Goal: Task Accomplishment & Management: Use online tool/utility

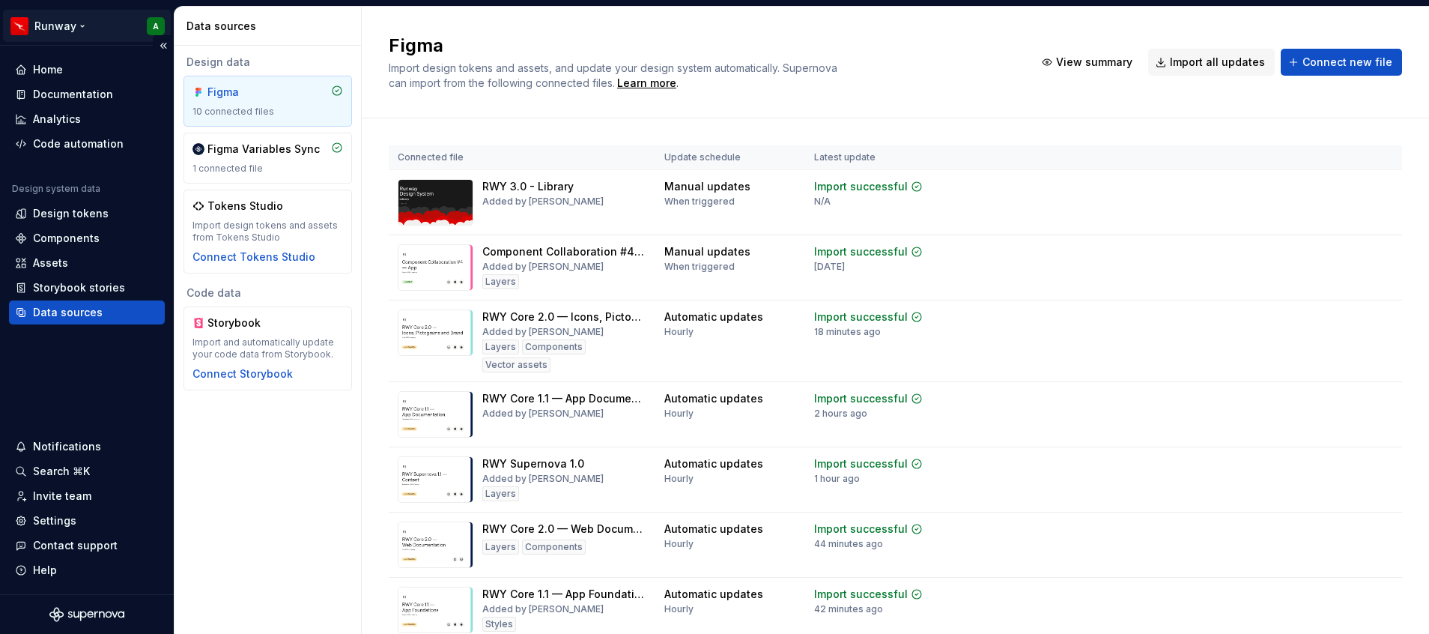
click at [58, 30] on html "Runway A Home Documentation Analytics Code automation Design system data Design…" at bounding box center [714, 317] width 1429 height 634
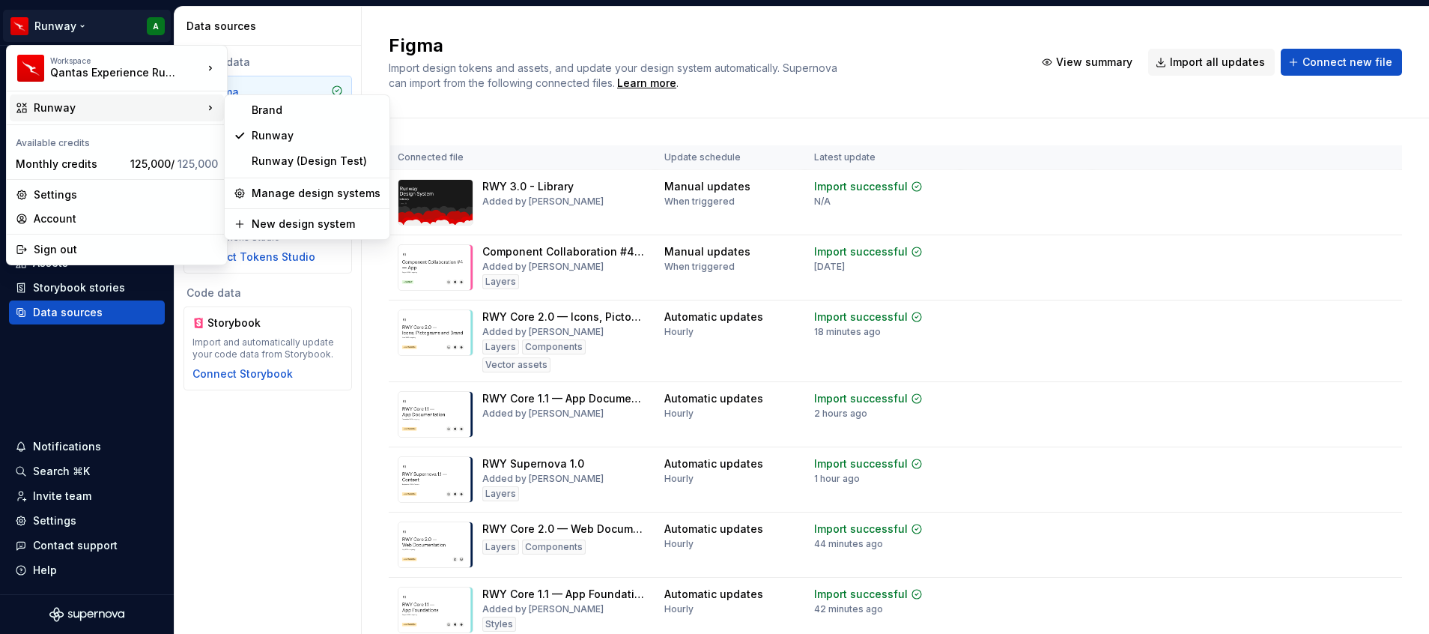
click at [108, 109] on div "Runway" at bounding box center [118, 107] width 169 height 15
click at [294, 105] on div "Brand" at bounding box center [316, 110] width 129 height 15
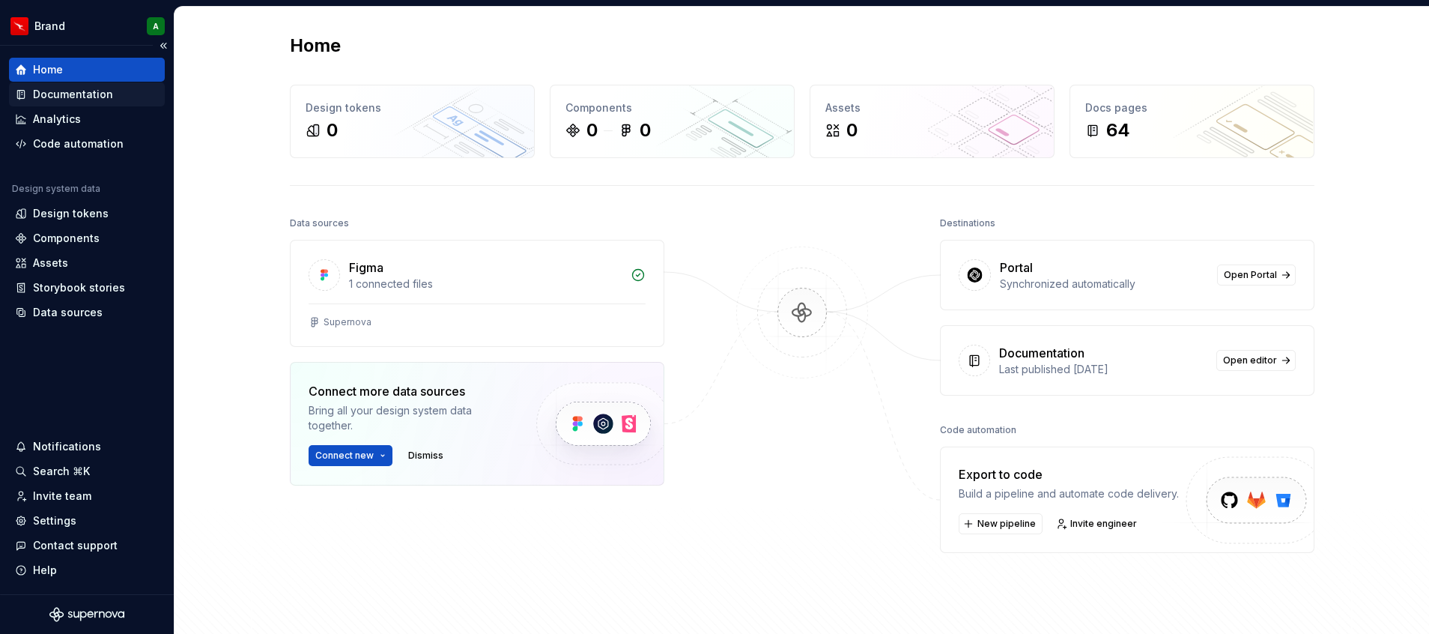
click at [98, 91] on div "Documentation" at bounding box center [73, 94] width 80 height 15
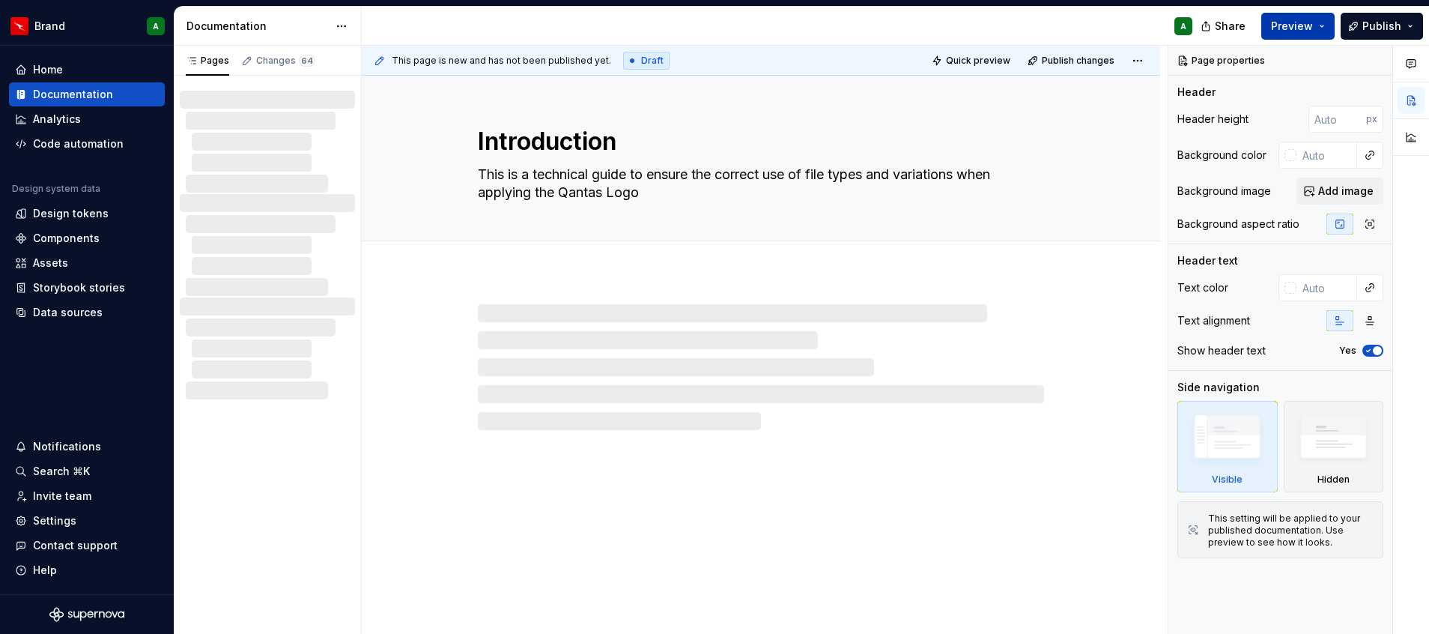
click at [1309, 23] on span "Preview" at bounding box center [1292, 26] width 42 height 15
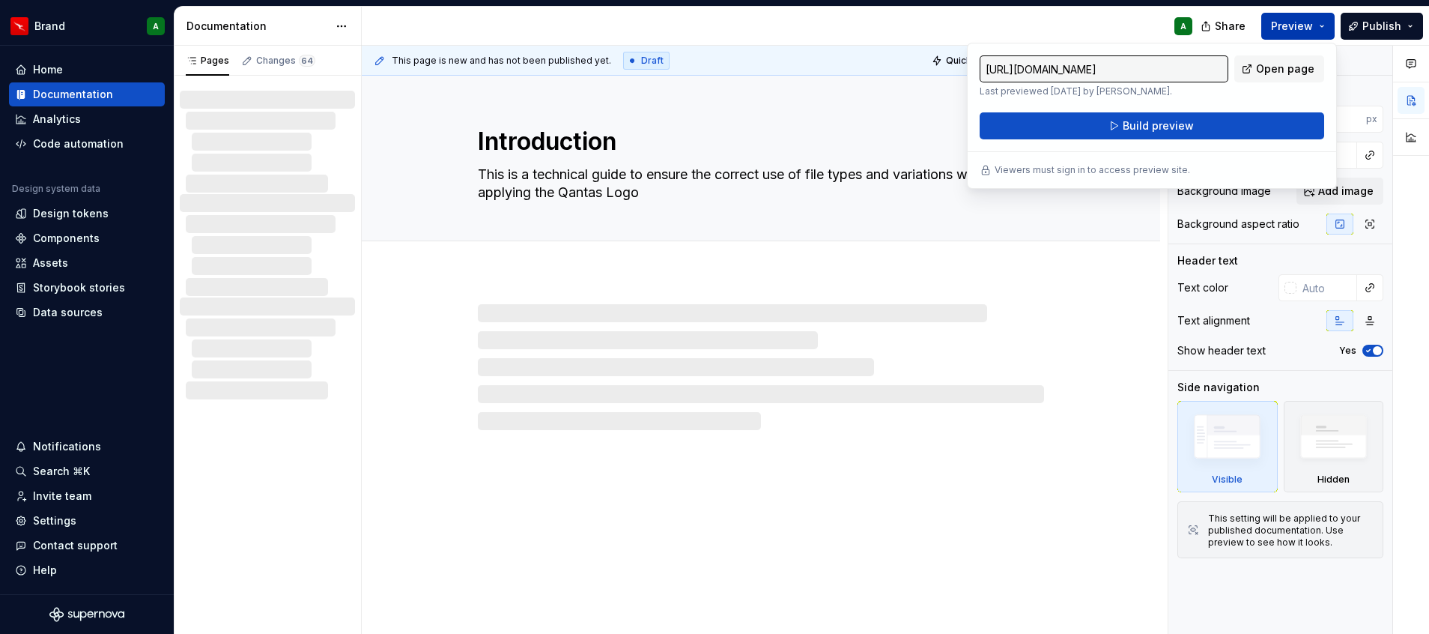
drag, startPoint x: 1308, startPoint y: 23, endPoint x: 1230, endPoint y: 124, distance: 127.7
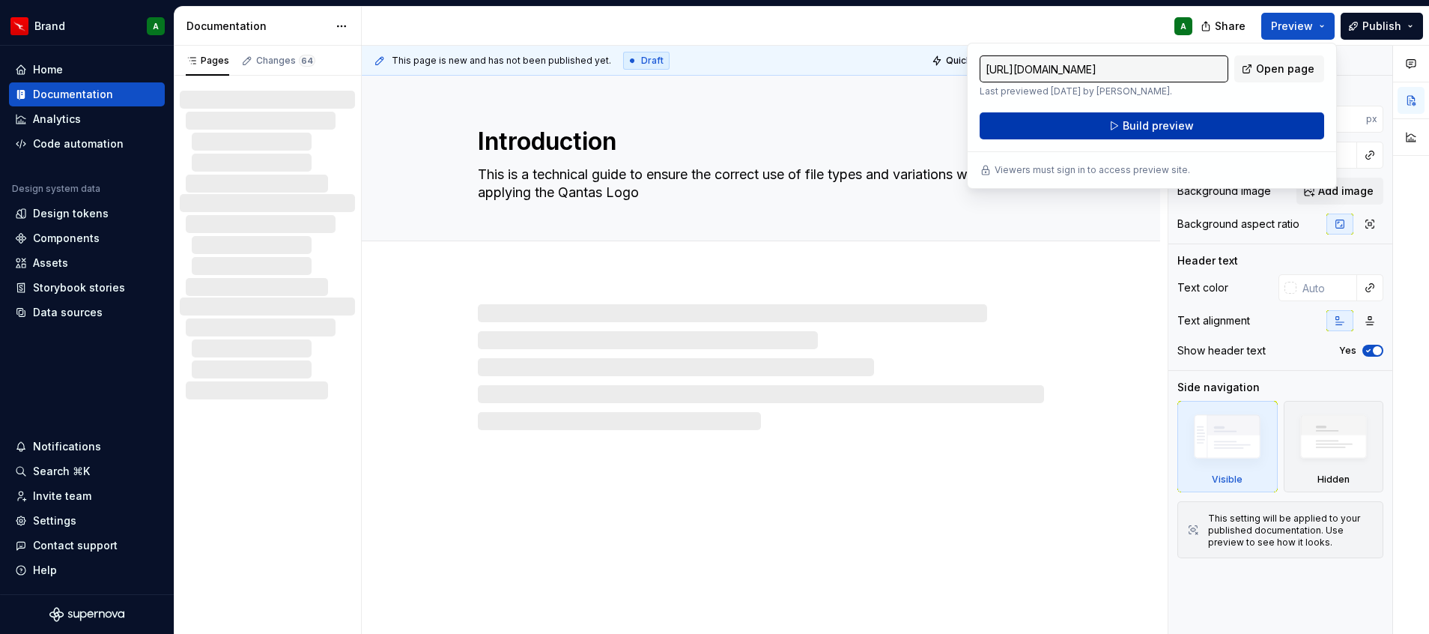
click at [1230, 124] on button "Build preview" at bounding box center [1152, 125] width 345 height 27
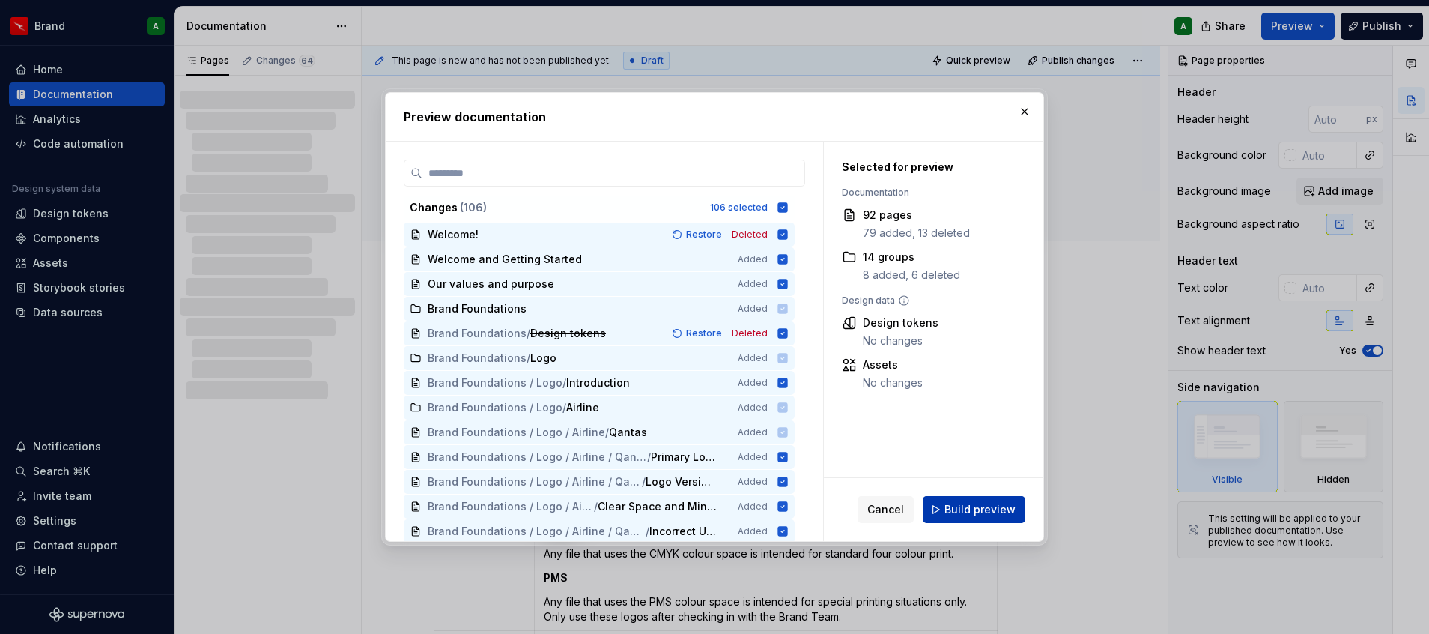
click at [1003, 505] on span "Build preview" at bounding box center [980, 509] width 71 height 15
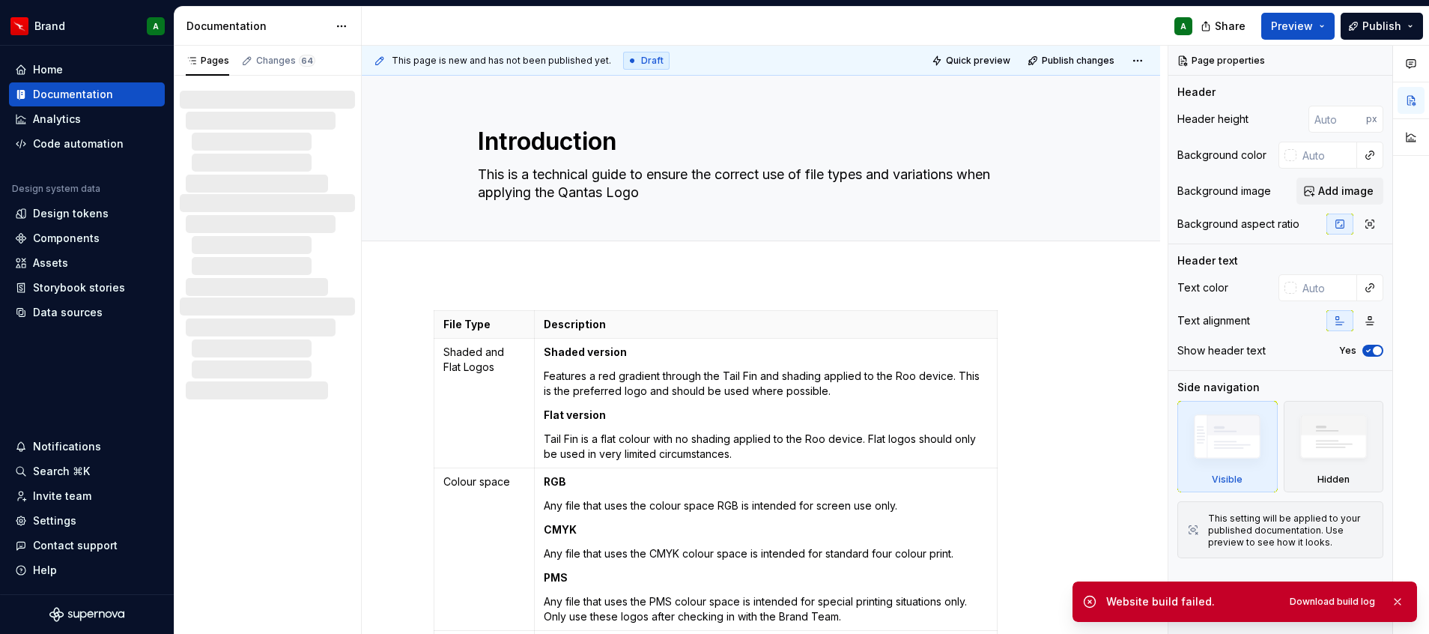
click at [1208, 602] on div "Website build failed." at bounding box center [1191, 601] width 168 height 15
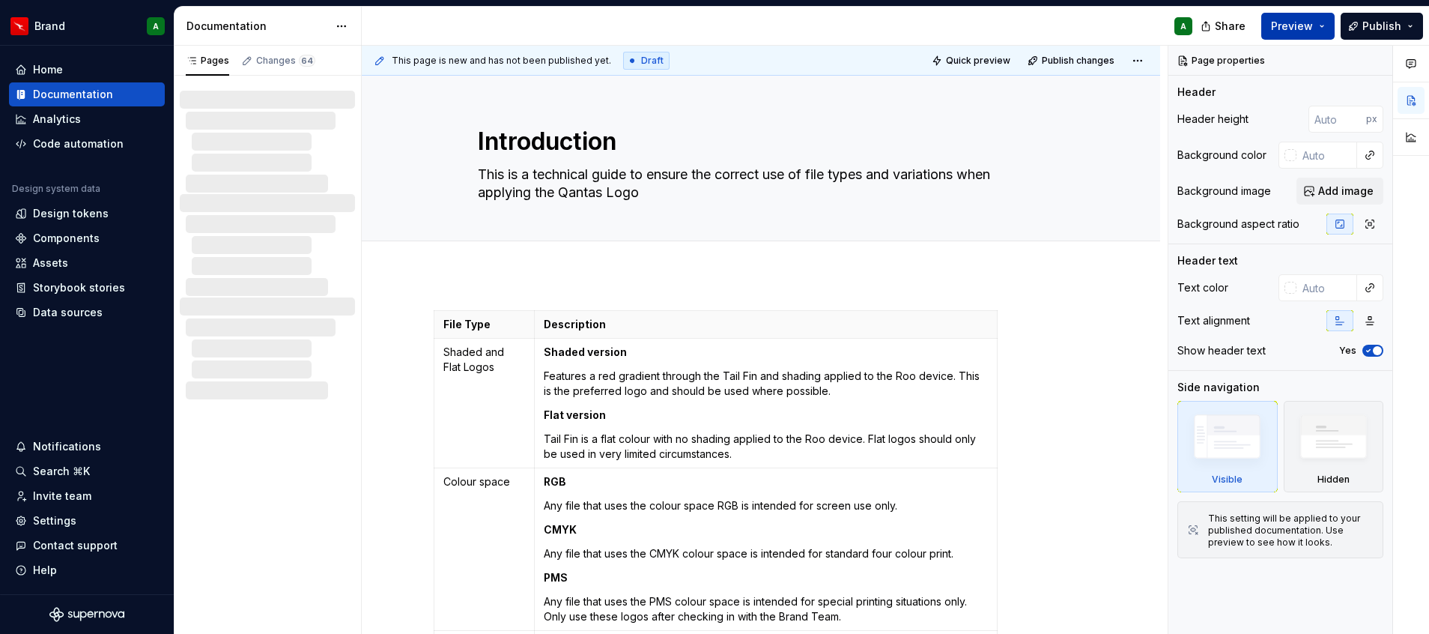
click at [1307, 26] on span "Preview" at bounding box center [1292, 26] width 42 height 15
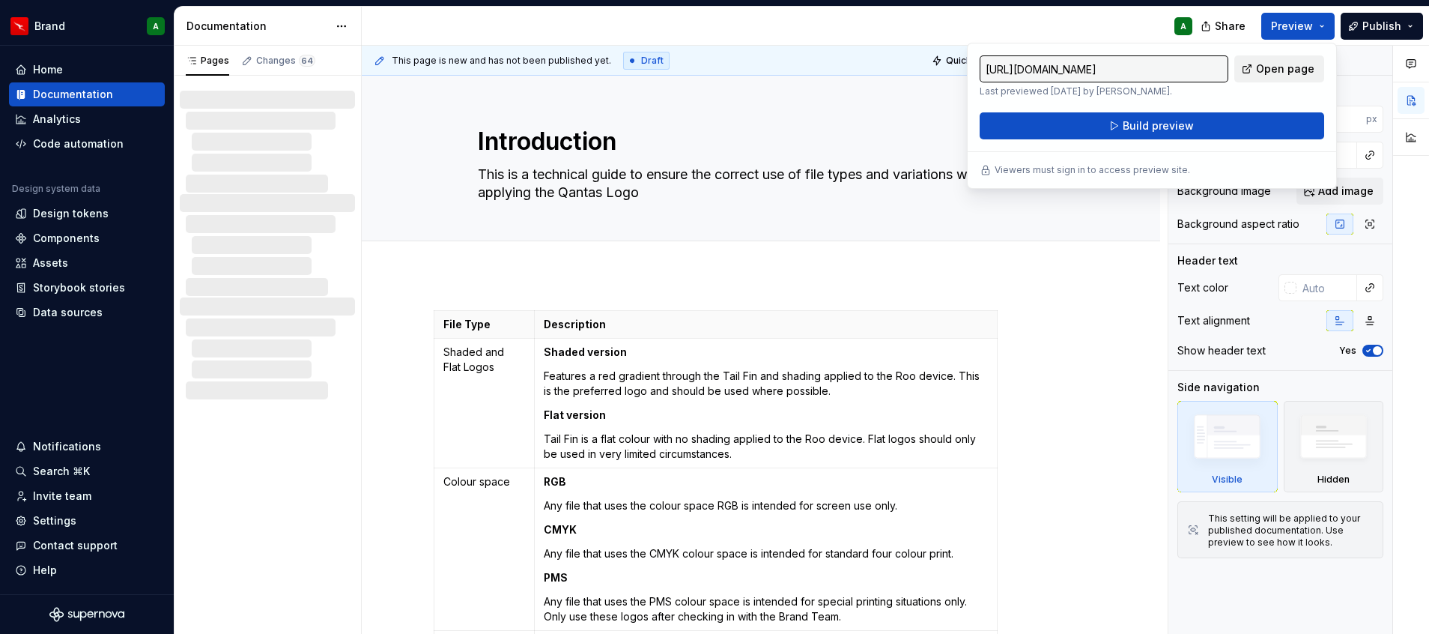
drag, startPoint x: 1307, startPoint y: 26, endPoint x: 1283, endPoint y: 77, distance: 56.3
click at [1283, 77] on link "Open page" at bounding box center [1280, 68] width 90 height 27
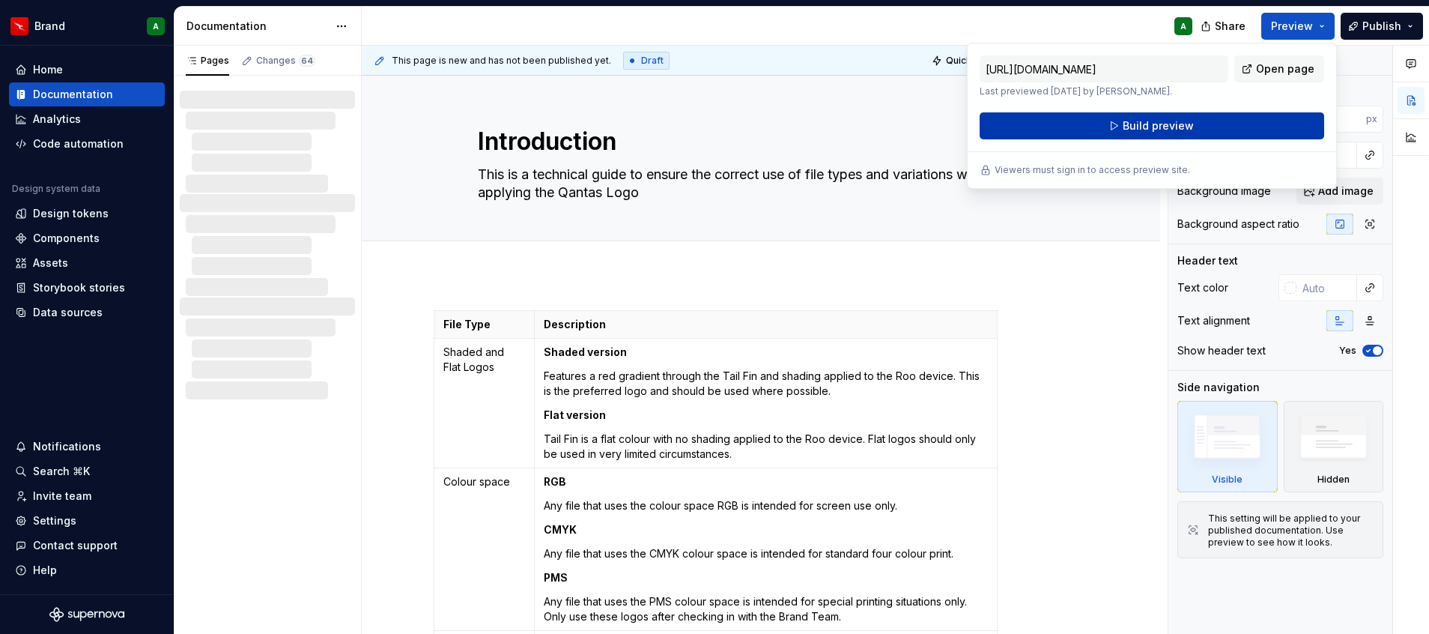
click at [1148, 121] on span "Build preview" at bounding box center [1158, 125] width 71 height 15
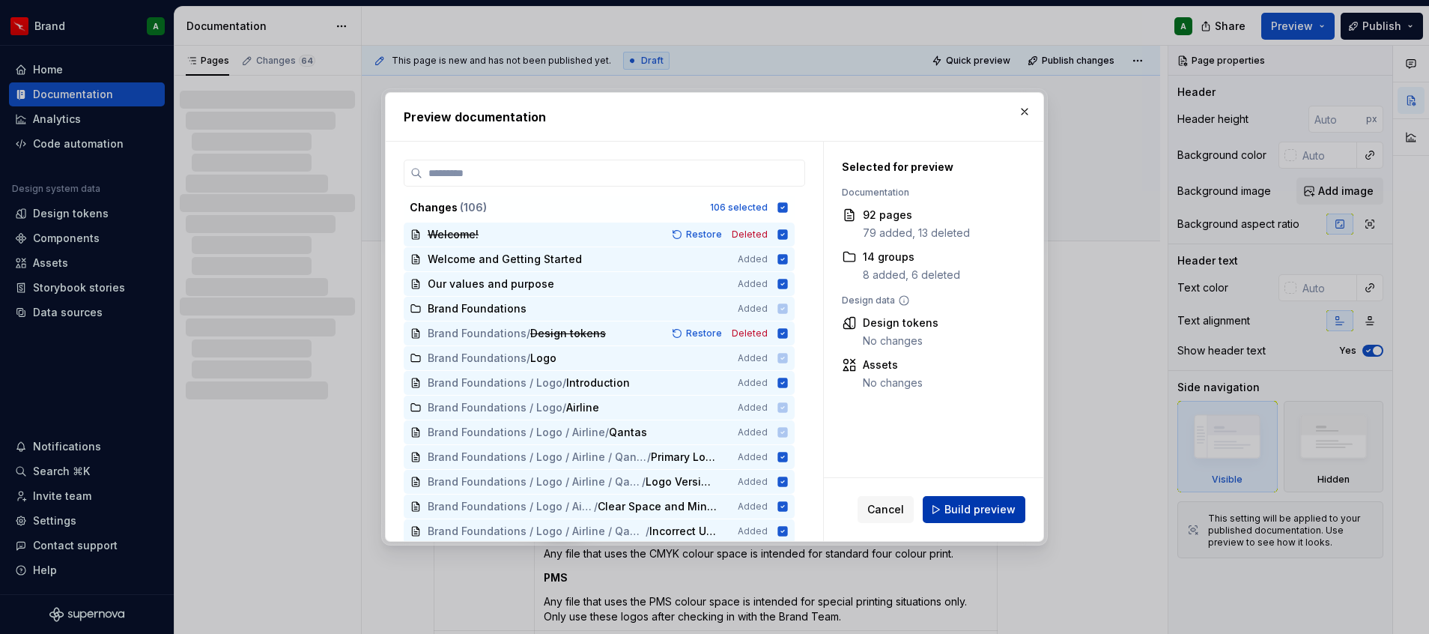
click at [969, 515] on span "Build preview" at bounding box center [980, 509] width 71 height 15
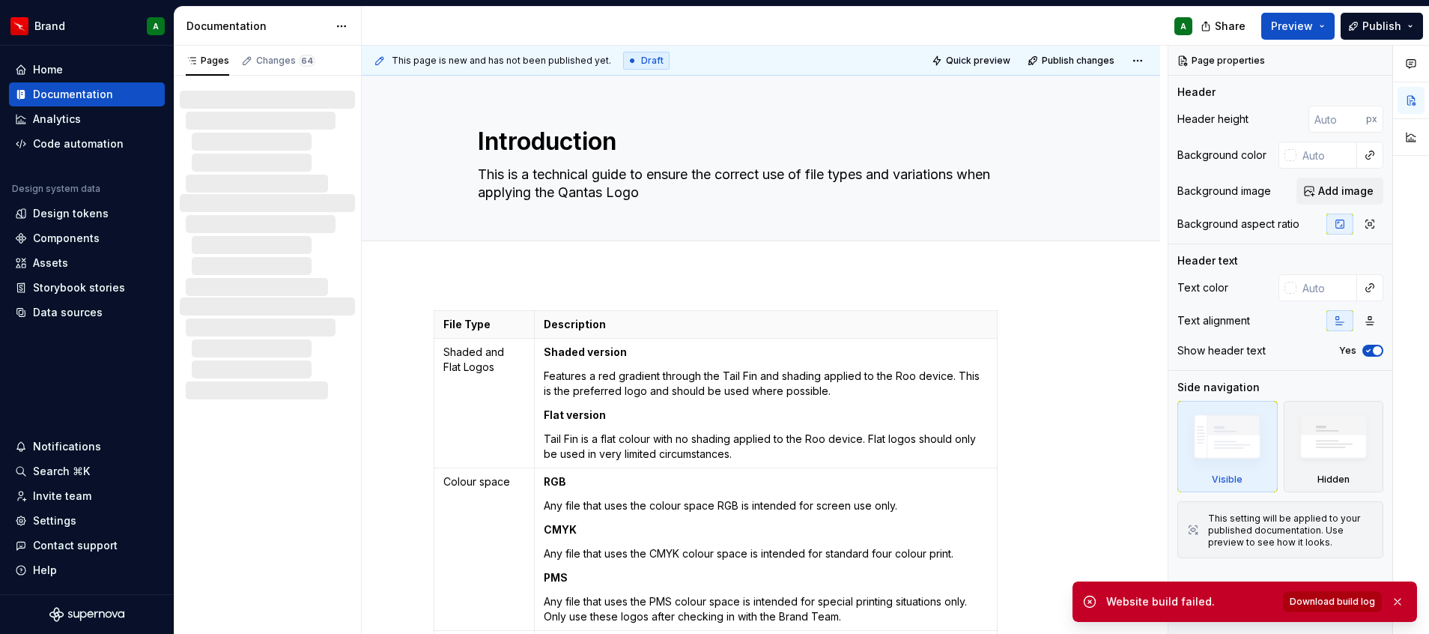
click at [1313, 599] on span "Download build log" at bounding box center [1332, 602] width 85 height 12
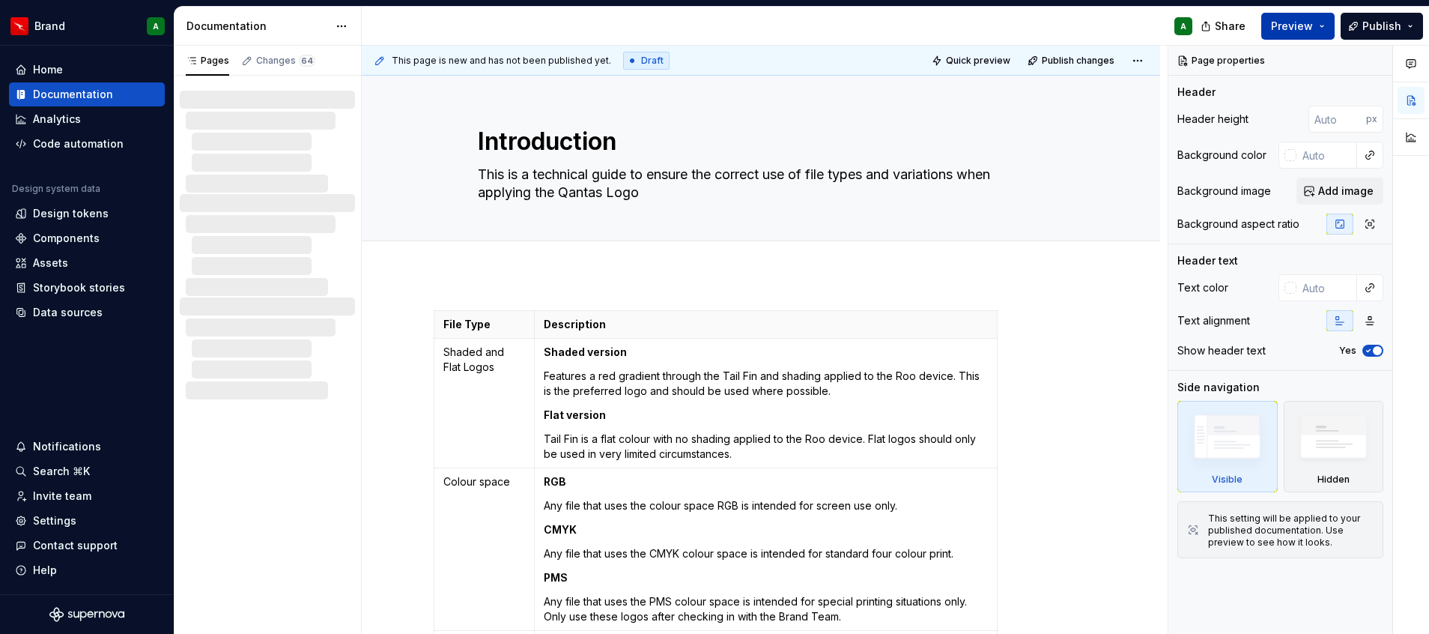
click at [1295, 25] on span "Preview" at bounding box center [1292, 26] width 42 height 15
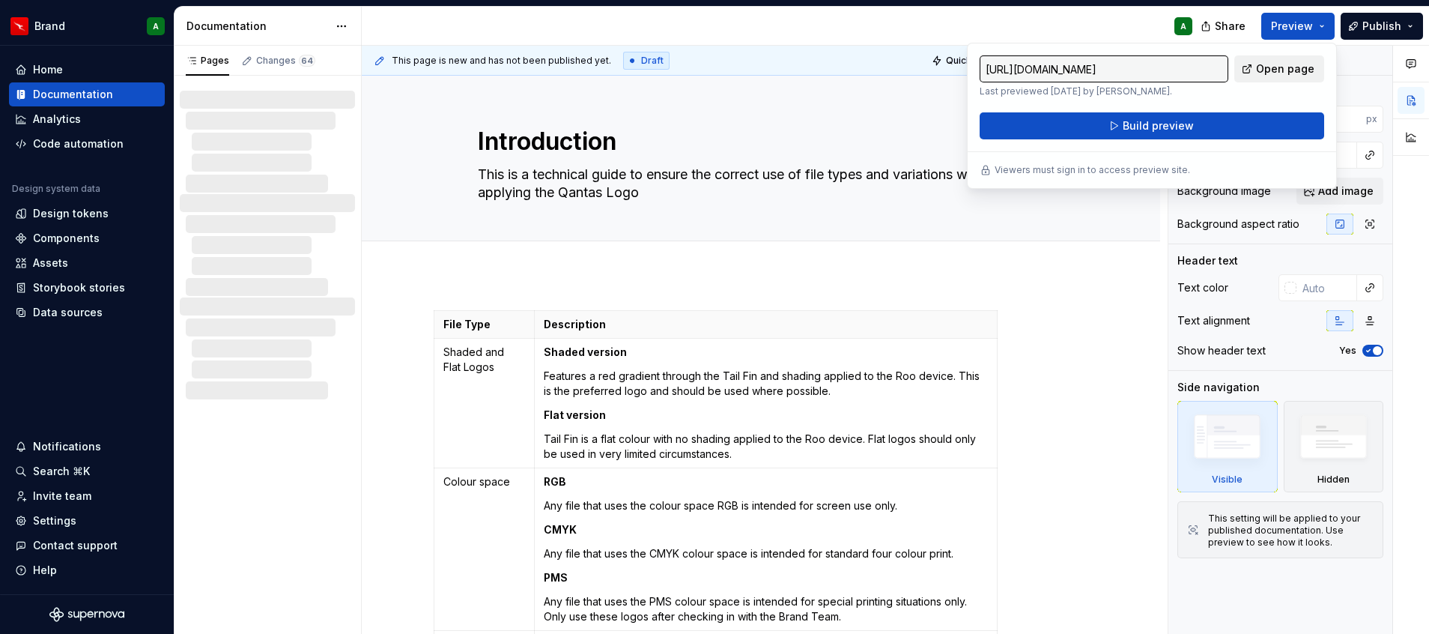
drag, startPoint x: 1295, startPoint y: 25, endPoint x: 1269, endPoint y: 70, distance: 51.0
click at [1269, 70] on span "Open page" at bounding box center [1285, 68] width 58 height 15
type textarea "*"
click at [236, 103] on div at bounding box center [267, 142] width 175 height 102
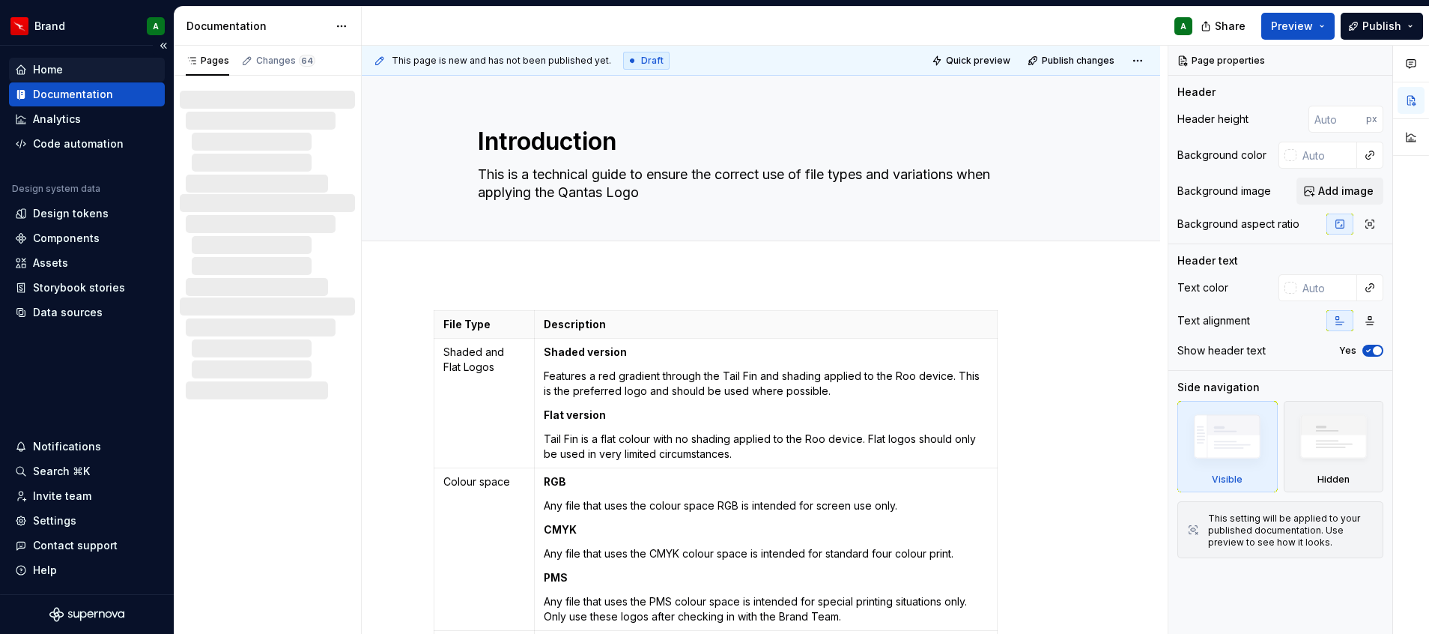
click at [76, 70] on div "Home" at bounding box center [87, 69] width 144 height 15
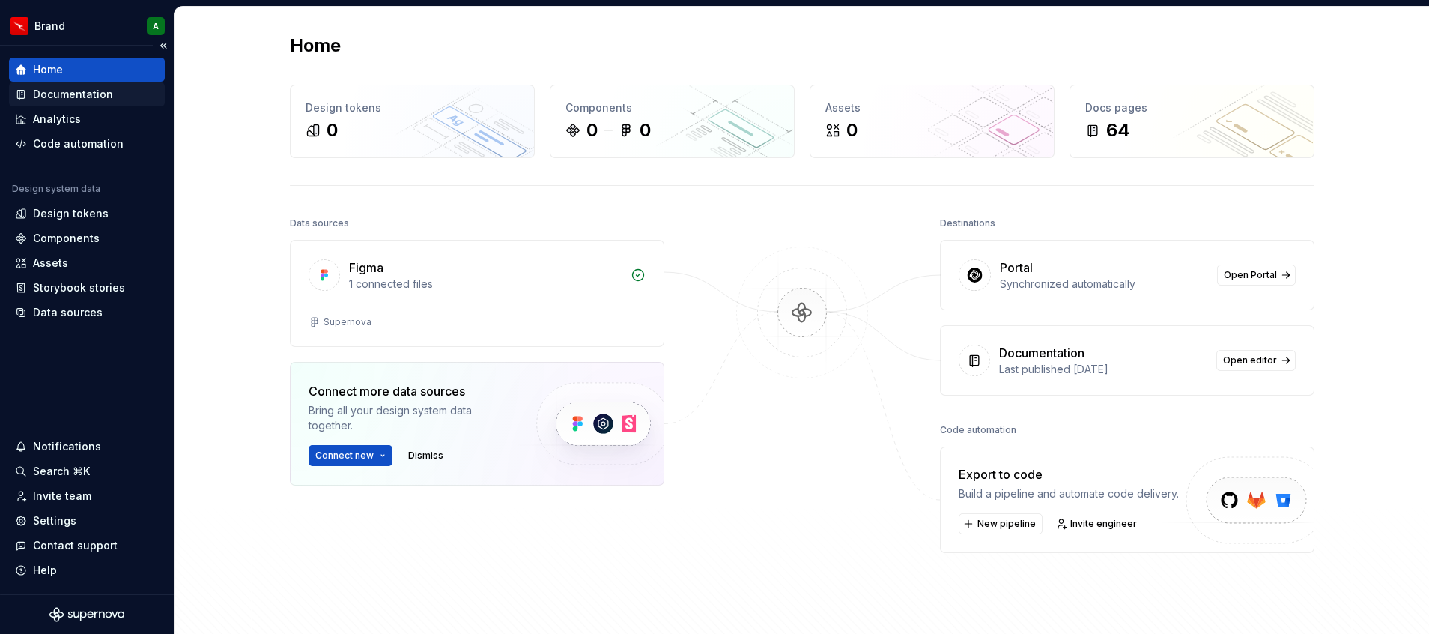
click at [87, 95] on div "Documentation" at bounding box center [73, 94] width 80 height 15
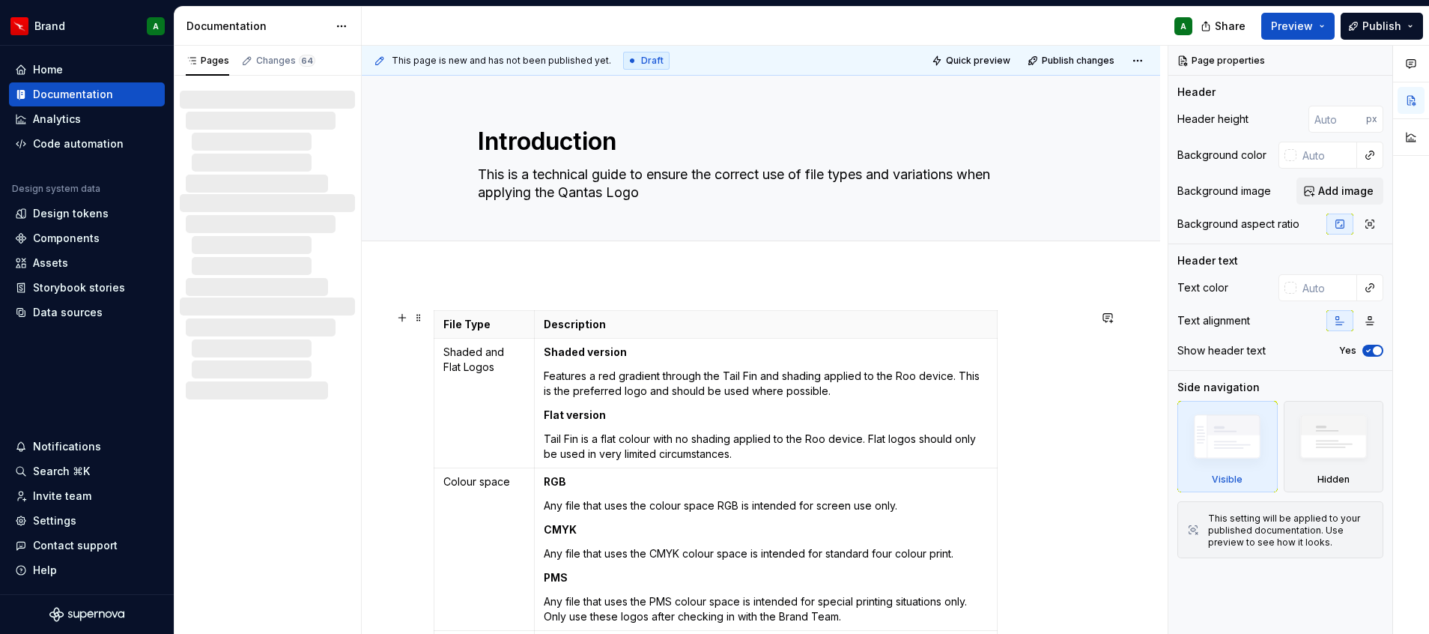
scroll to position [447, 0]
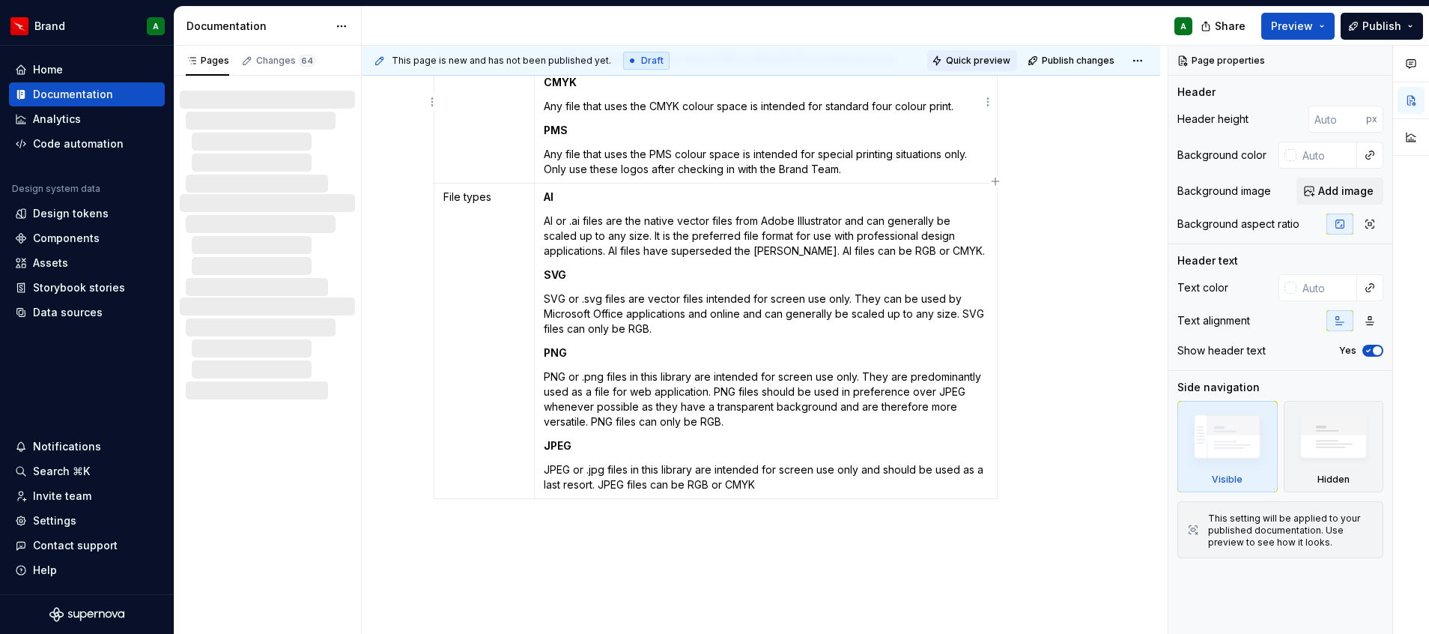
click at [977, 68] on button "Quick preview" at bounding box center [972, 60] width 90 height 21
click at [256, 201] on div at bounding box center [267, 245] width 175 height 102
type textarea "*"
click at [269, 109] on div at bounding box center [267, 142] width 175 height 102
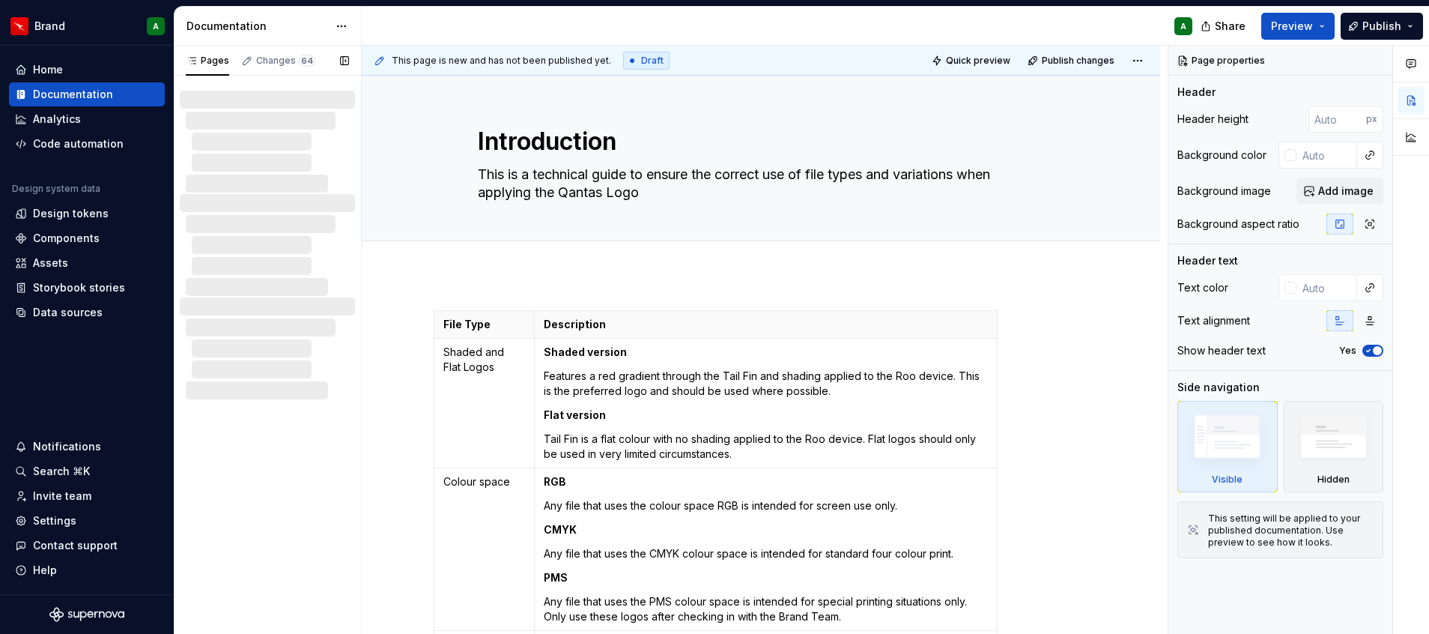
click at [305, 139] on div at bounding box center [273, 142] width 163 height 18
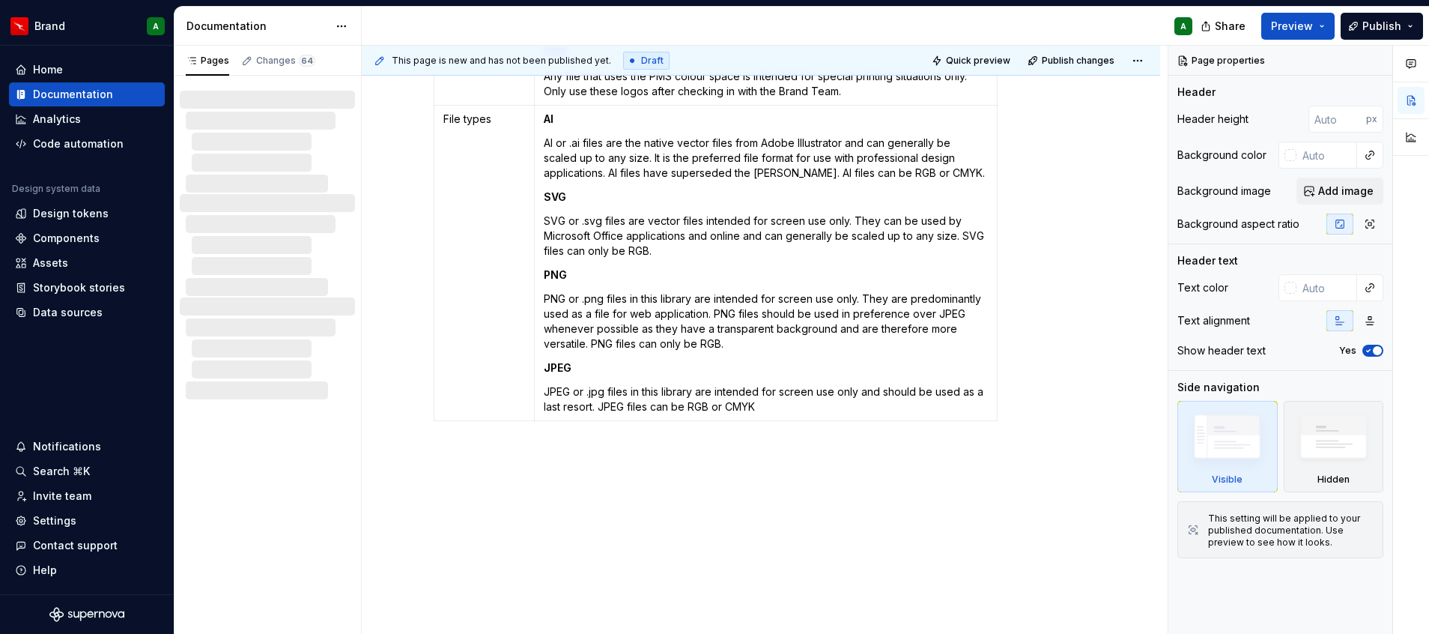
scroll to position [524, 0]
click at [299, 55] on span "64" at bounding box center [307, 61] width 16 height 12
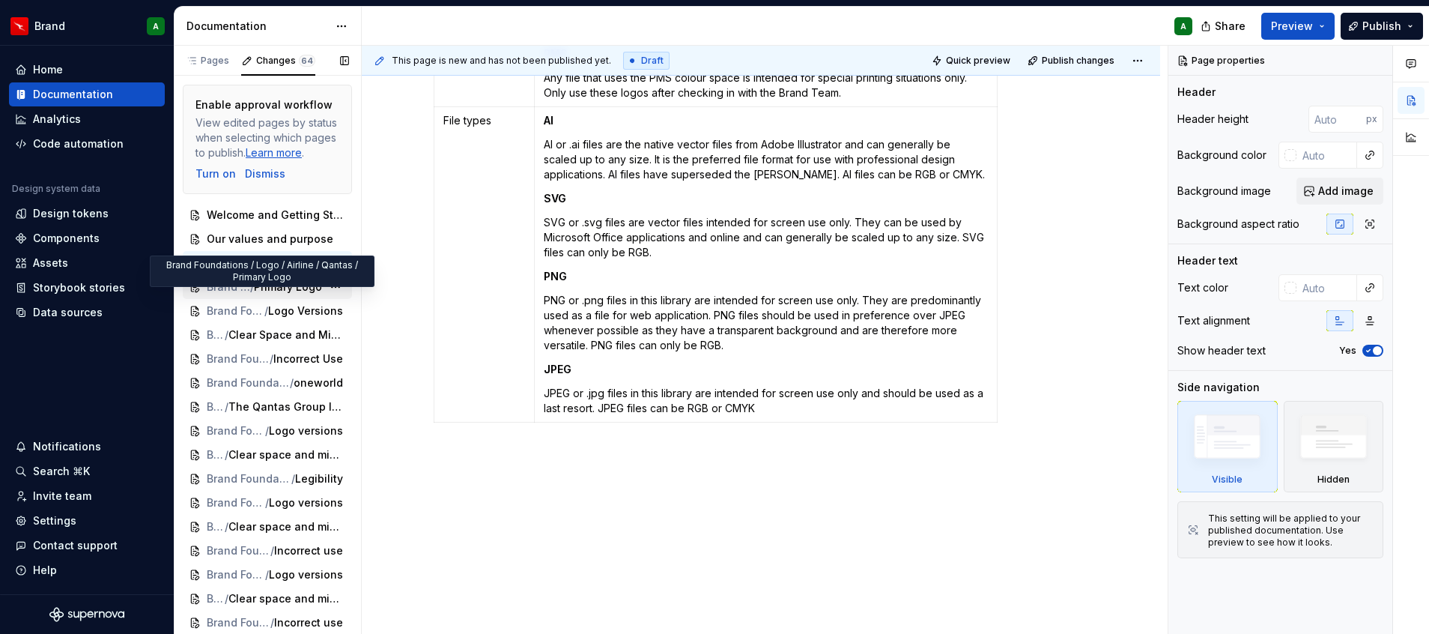
click at [280, 294] on span "Primary Logo" at bounding box center [288, 286] width 68 height 15
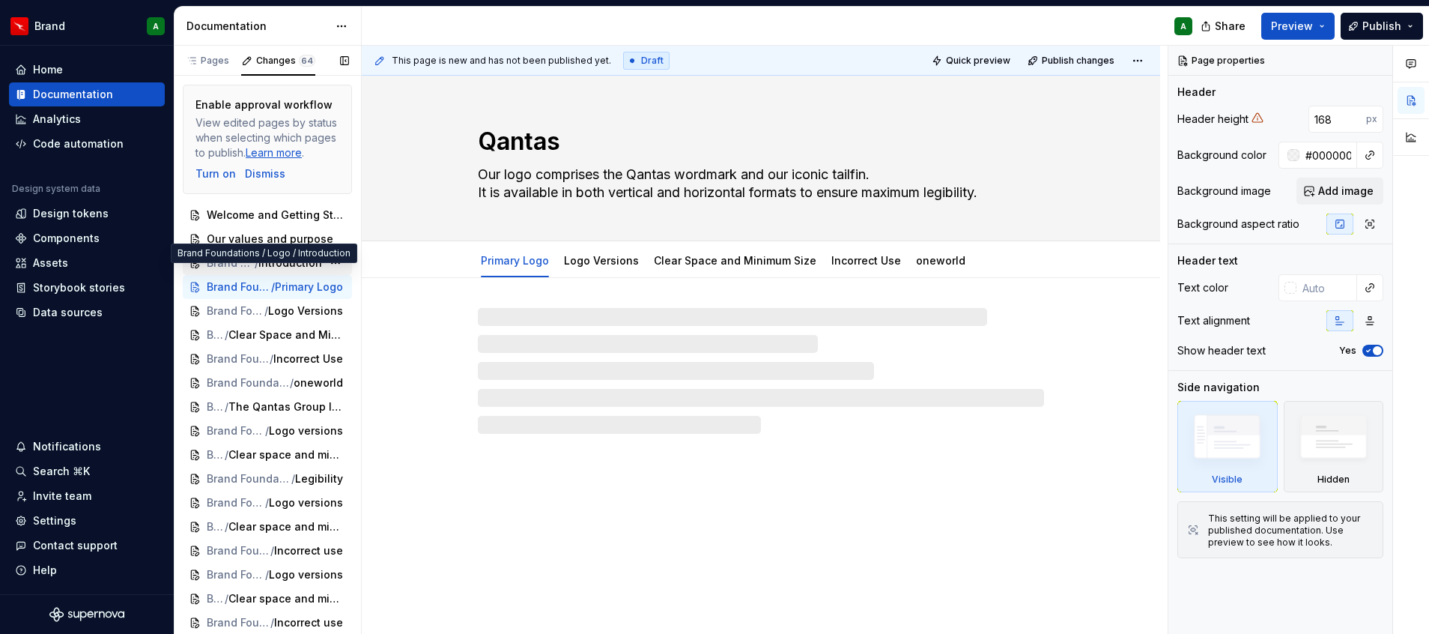
click at [278, 270] on div "Brand Foundations / Logo / Introduction" at bounding box center [267, 263] width 169 height 24
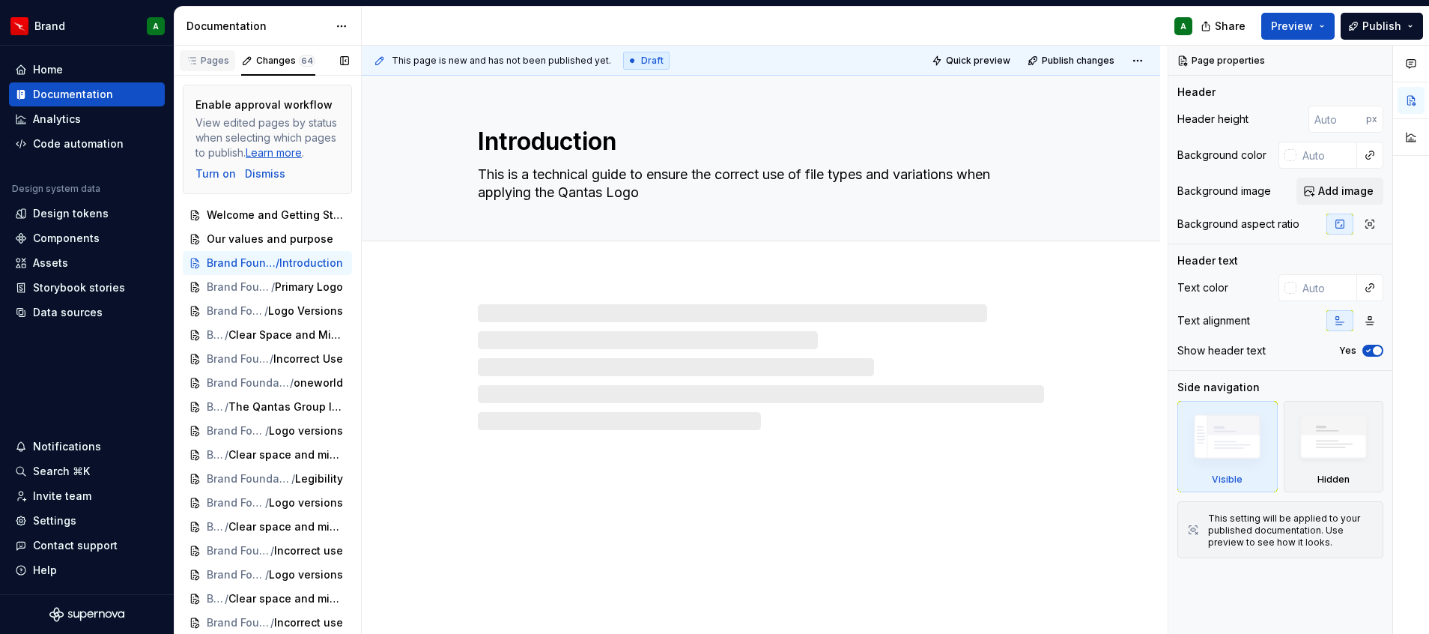
click at [215, 63] on div "Pages" at bounding box center [207, 61] width 43 height 12
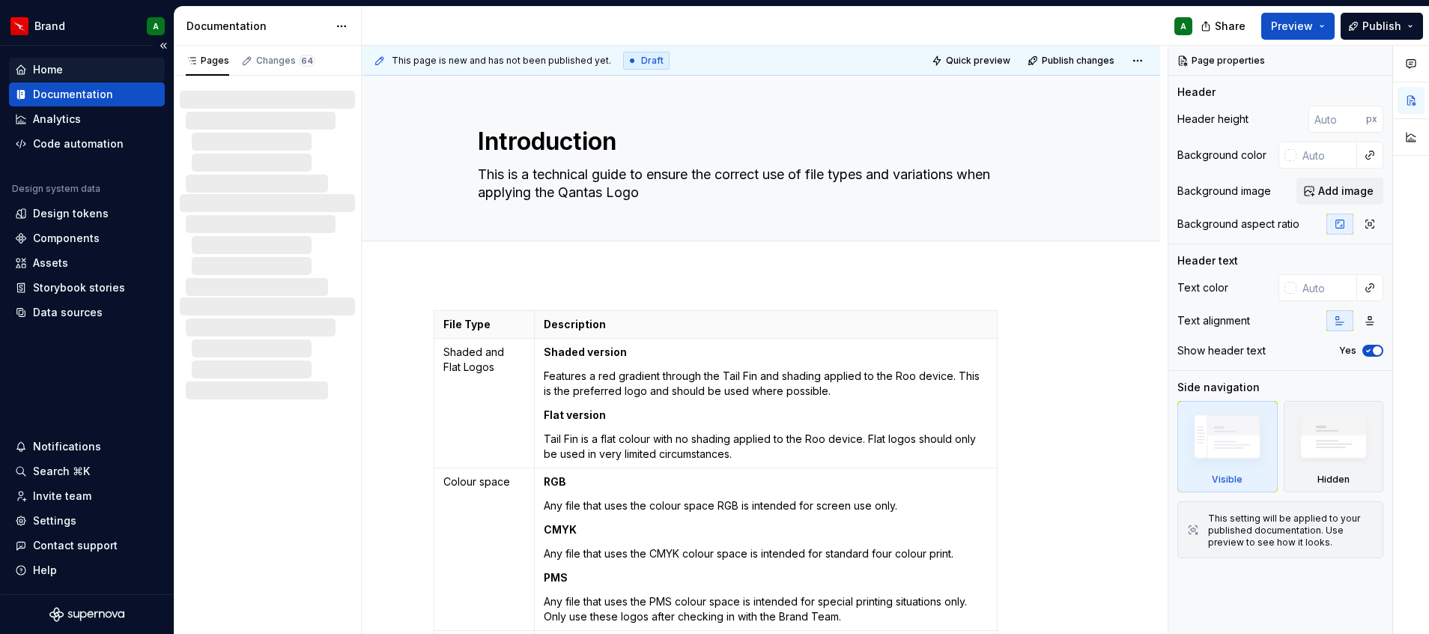
click at [97, 59] on div "Home" at bounding box center [87, 70] width 156 height 24
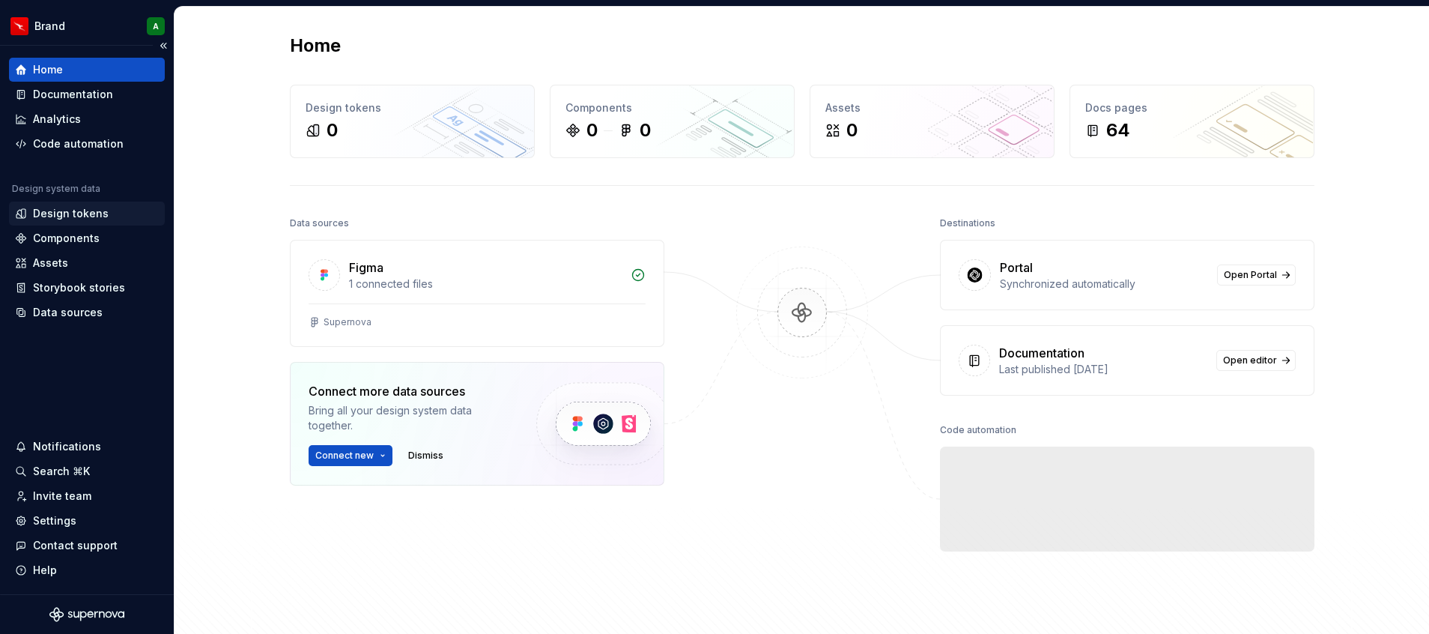
click at [78, 217] on div "Design tokens" at bounding box center [71, 213] width 76 height 15
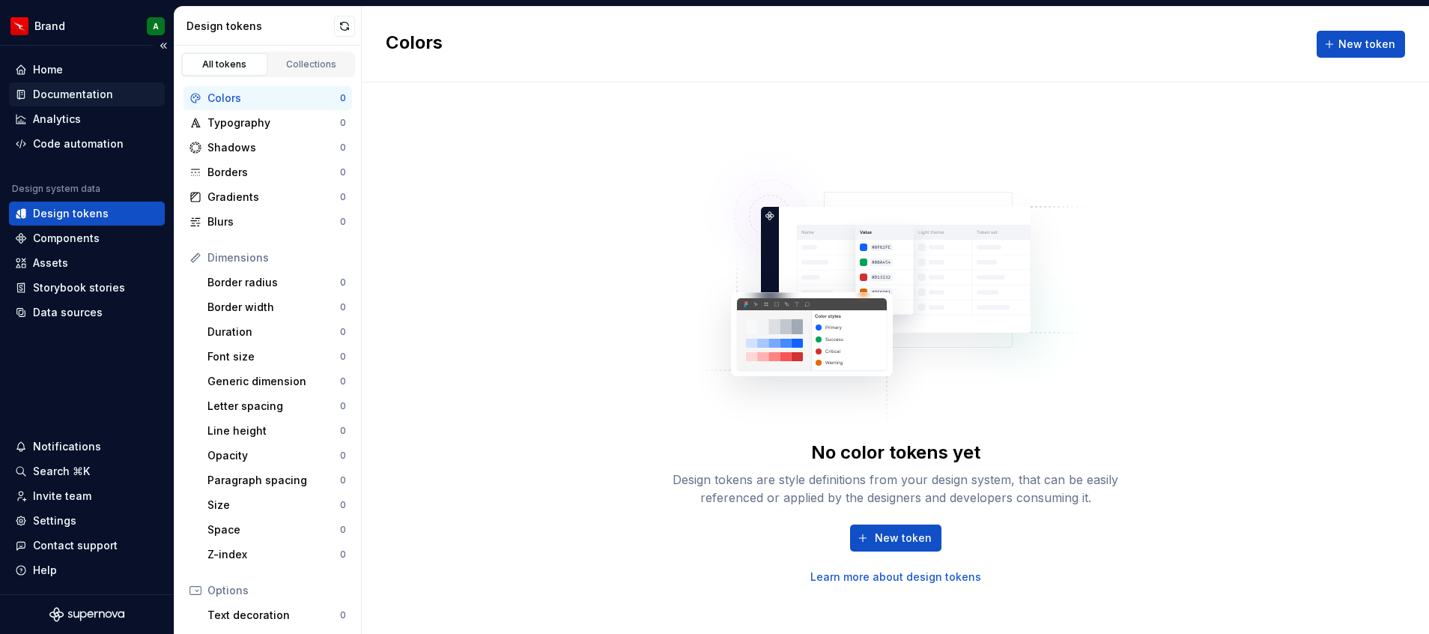
click at [81, 91] on div "Documentation" at bounding box center [73, 94] width 80 height 15
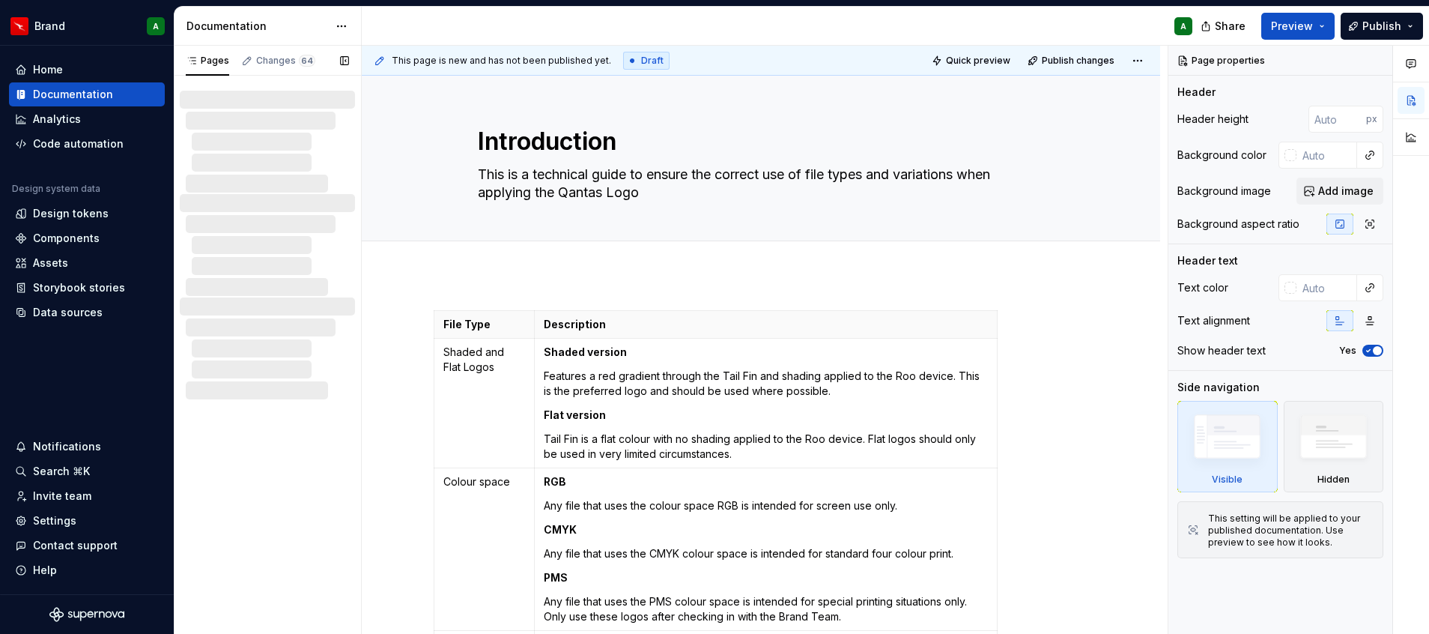
click at [279, 142] on div at bounding box center [273, 142] width 163 height 18
click at [1301, 19] on span "Preview" at bounding box center [1292, 26] width 42 height 15
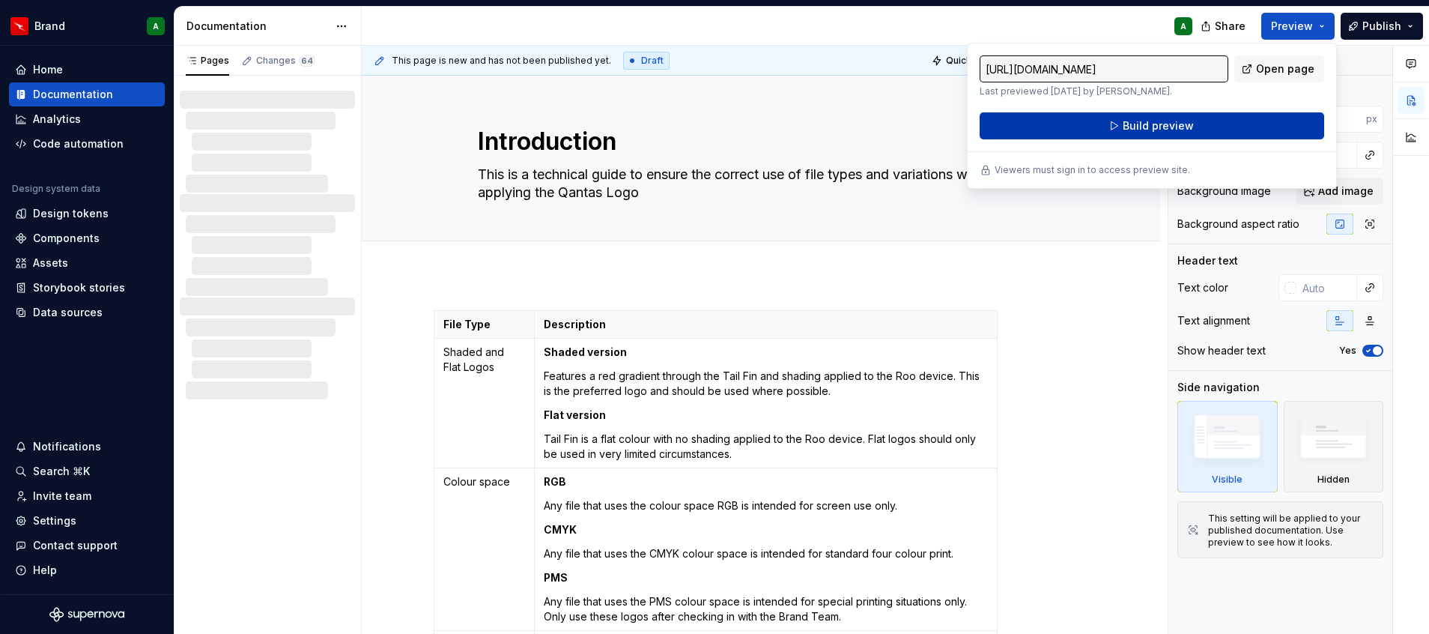
drag, startPoint x: 1301, startPoint y: 19, endPoint x: 1231, endPoint y: 121, distance: 123.9
click at [1231, 121] on button "Build preview" at bounding box center [1152, 125] width 345 height 27
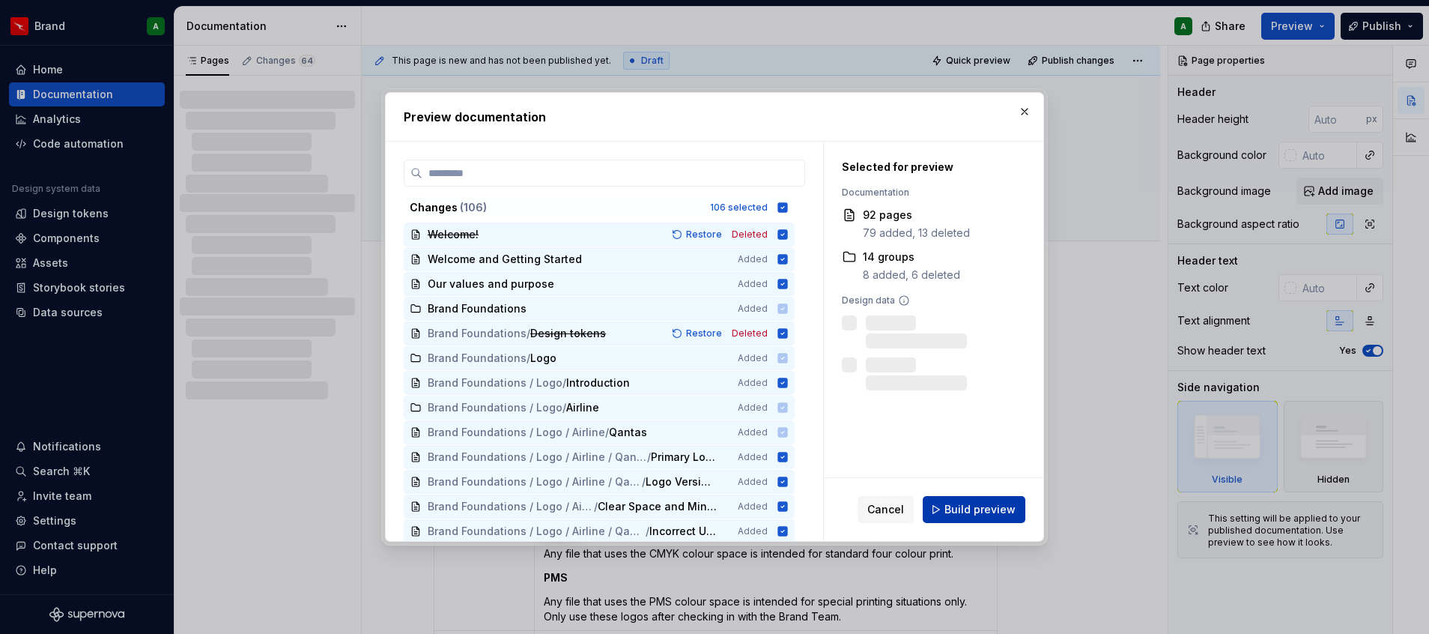
click at [985, 512] on span "Build preview" at bounding box center [980, 509] width 71 height 15
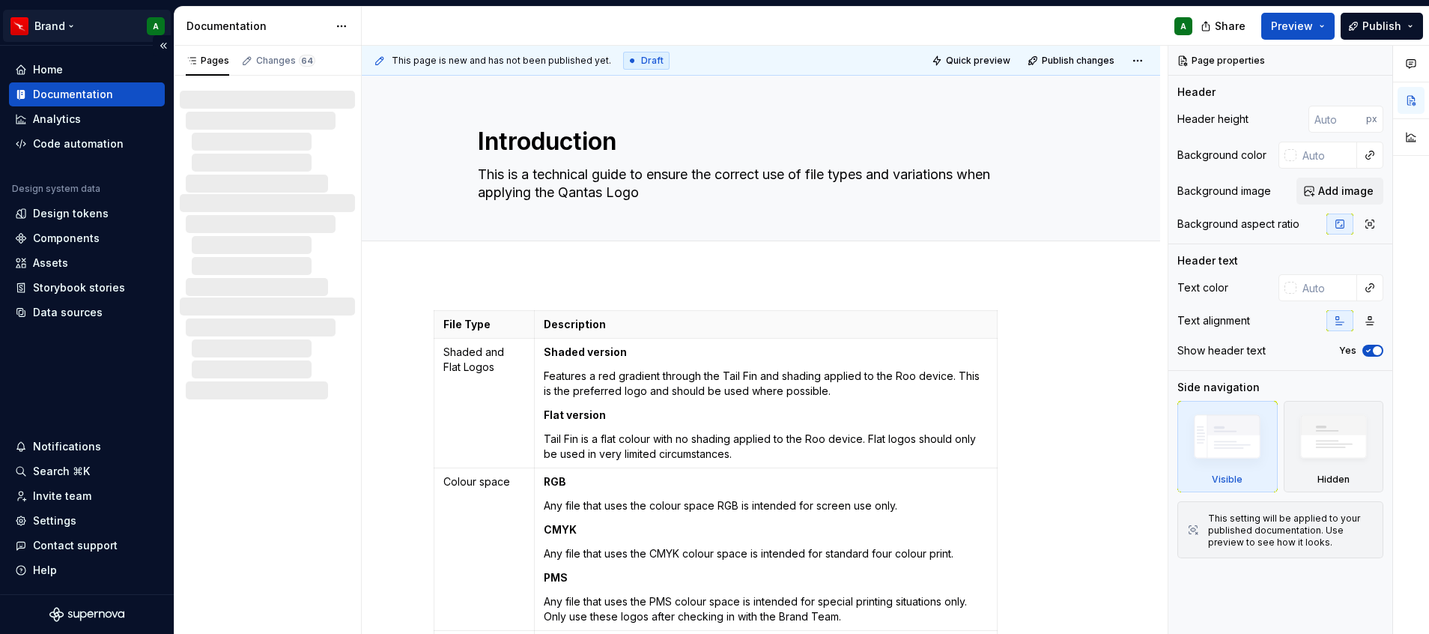
click at [43, 19] on html "Brand A Home Documentation Analytics Code automation Design system data Design …" at bounding box center [714, 317] width 1429 height 634
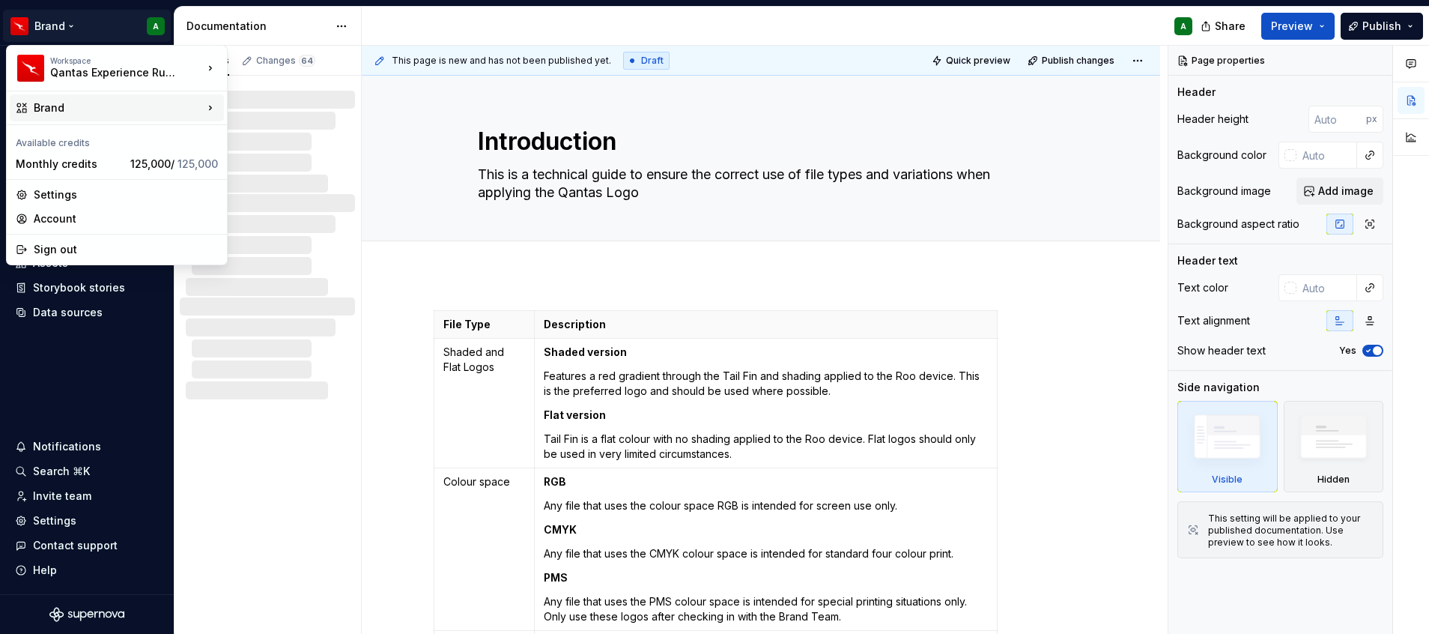
click at [102, 99] on div "Brand" at bounding box center [117, 107] width 214 height 27
type textarea "*"
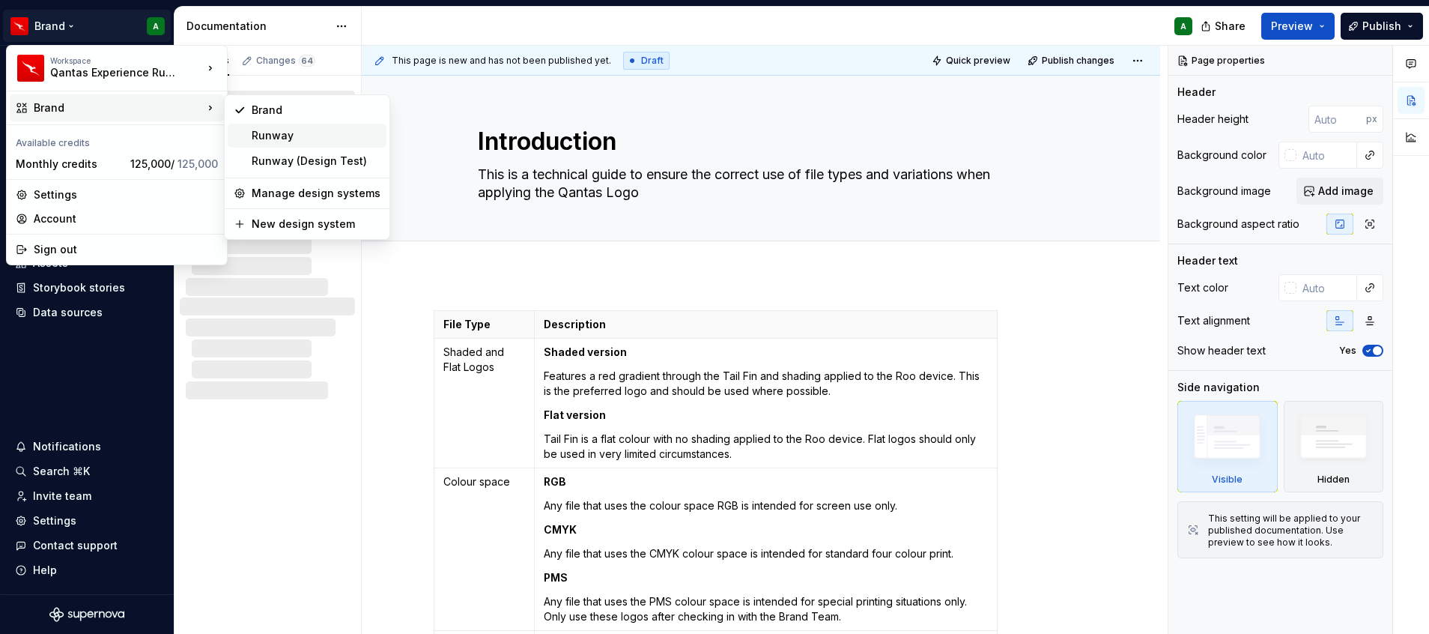
click at [288, 133] on div "Runway" at bounding box center [316, 135] width 129 height 15
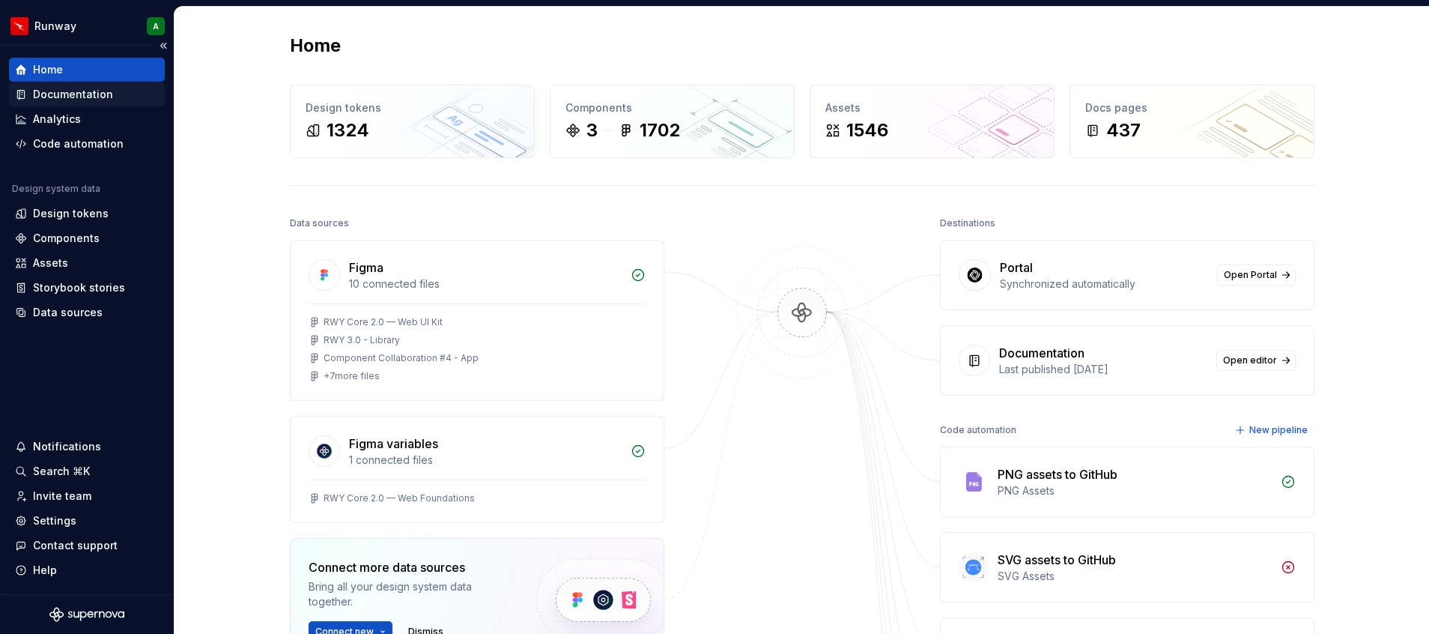
click at [86, 89] on div "Documentation" at bounding box center [73, 94] width 80 height 15
click at [99, 91] on div "Documentation" at bounding box center [73, 94] width 80 height 15
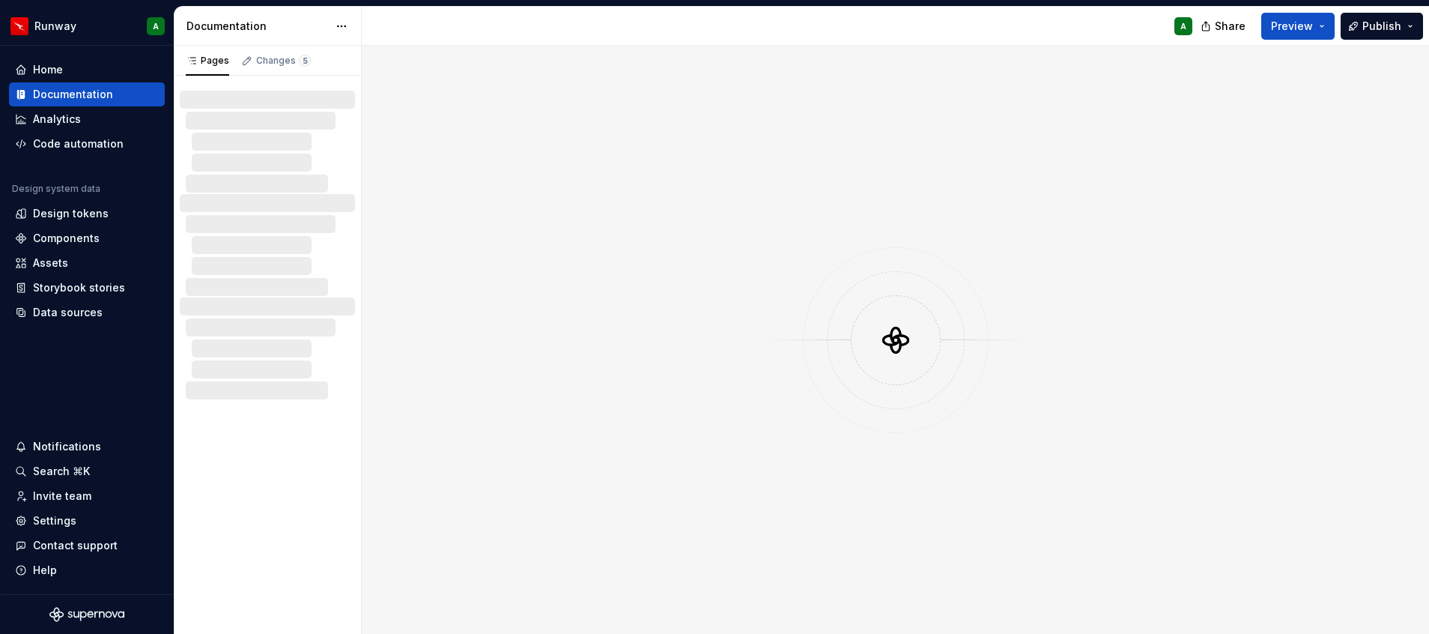
click at [891, 187] on div at bounding box center [896, 340] width 1068 height 588
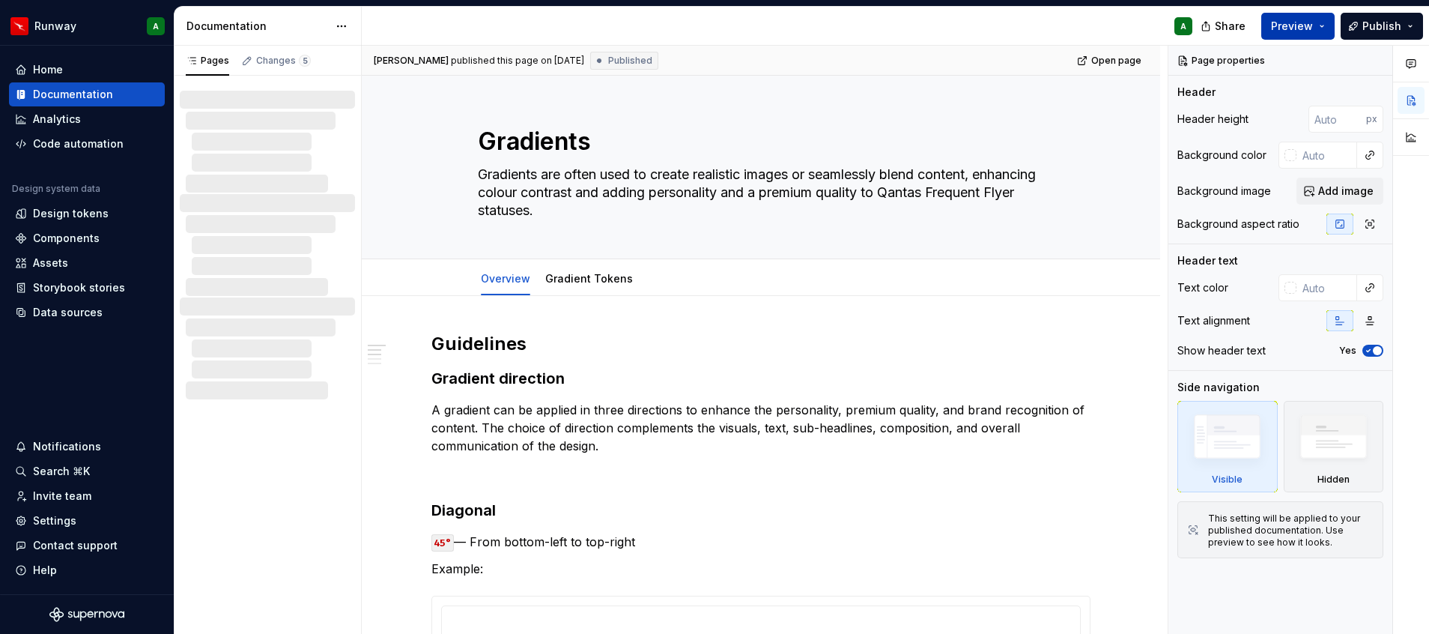
click at [1296, 21] on span "Preview" at bounding box center [1292, 26] width 42 height 15
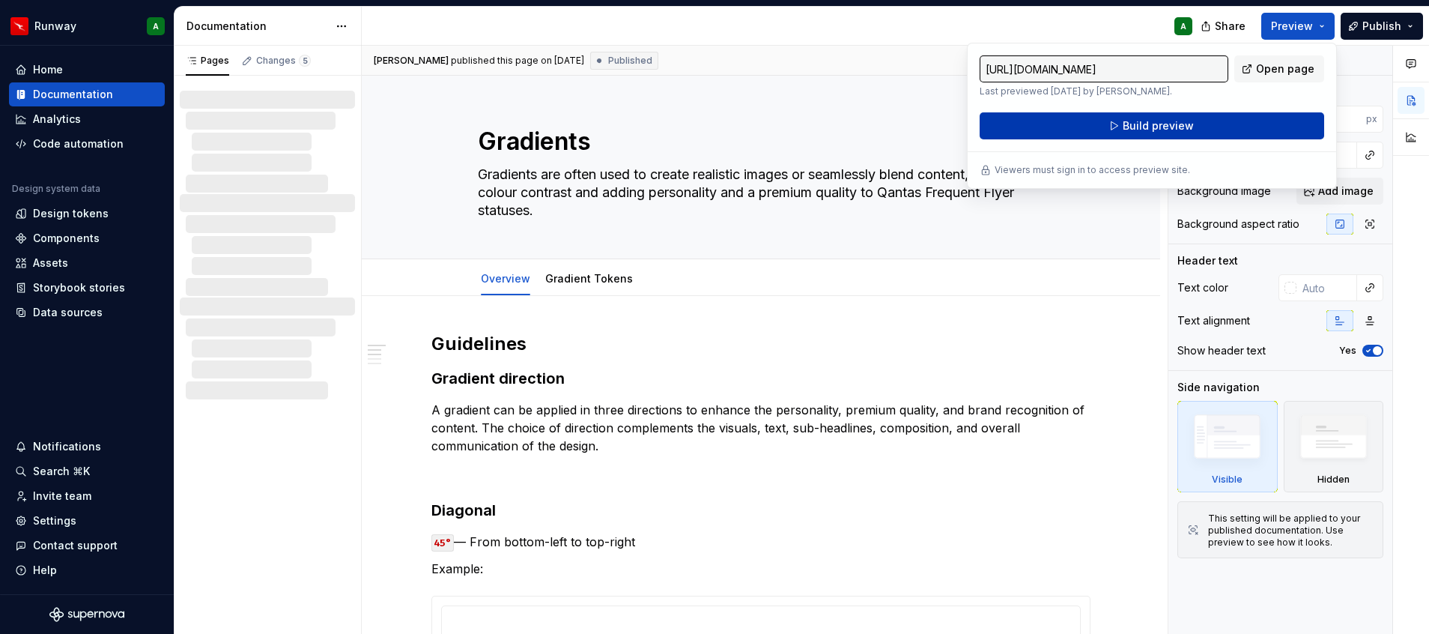
drag, startPoint x: 1296, startPoint y: 20, endPoint x: 1208, endPoint y: 132, distance: 142.4
click at [1208, 132] on button "Build preview" at bounding box center [1152, 125] width 345 height 27
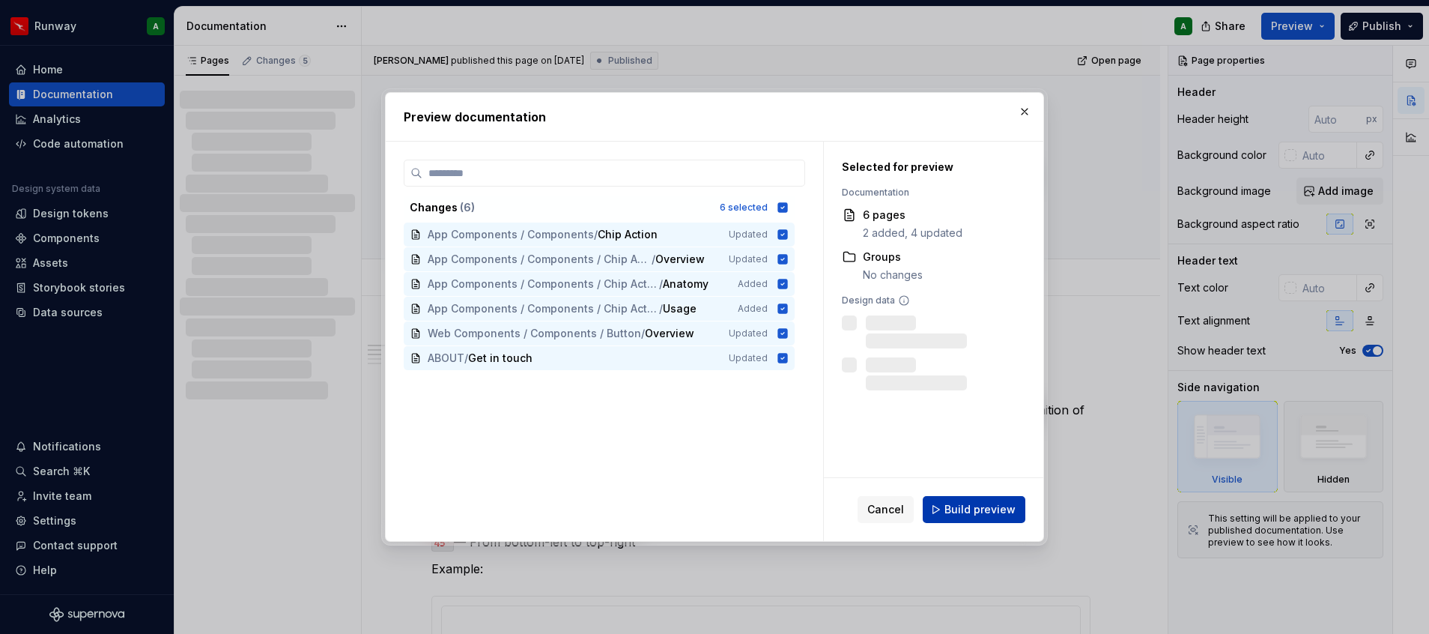
click at [989, 508] on span "Build preview" at bounding box center [980, 509] width 71 height 15
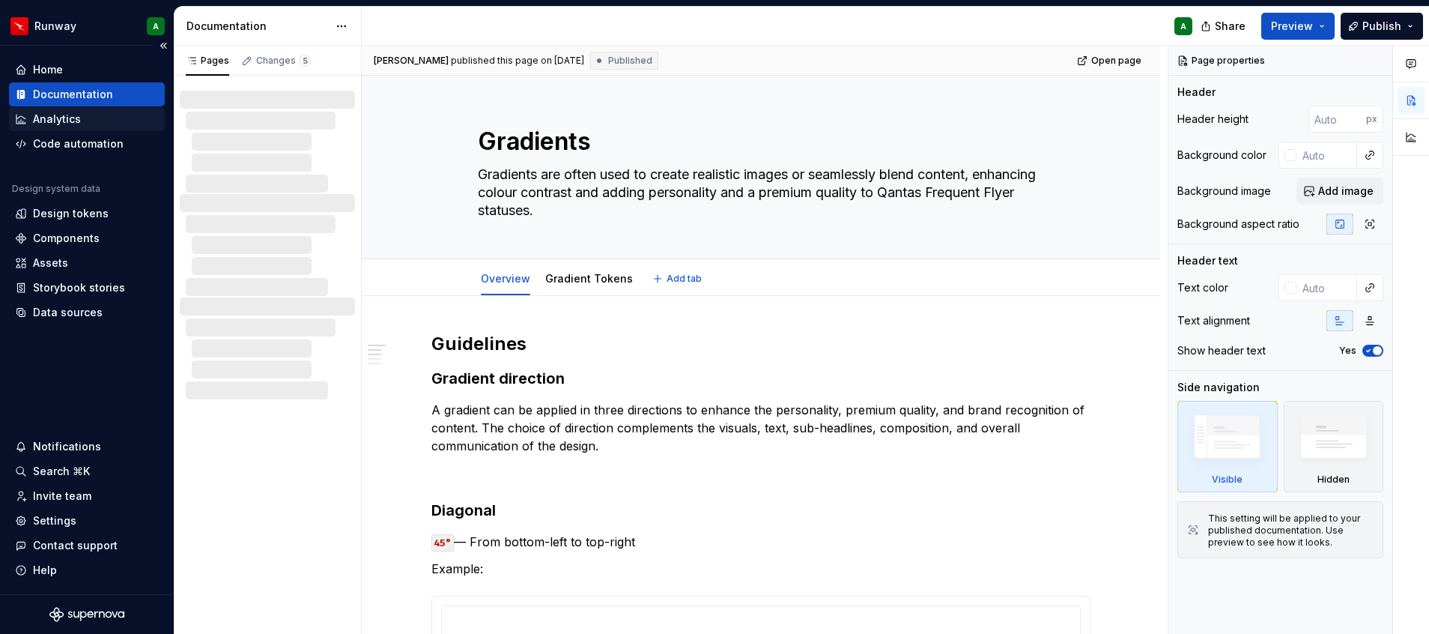
type textarea "*"
